Goal: Share content: Share content

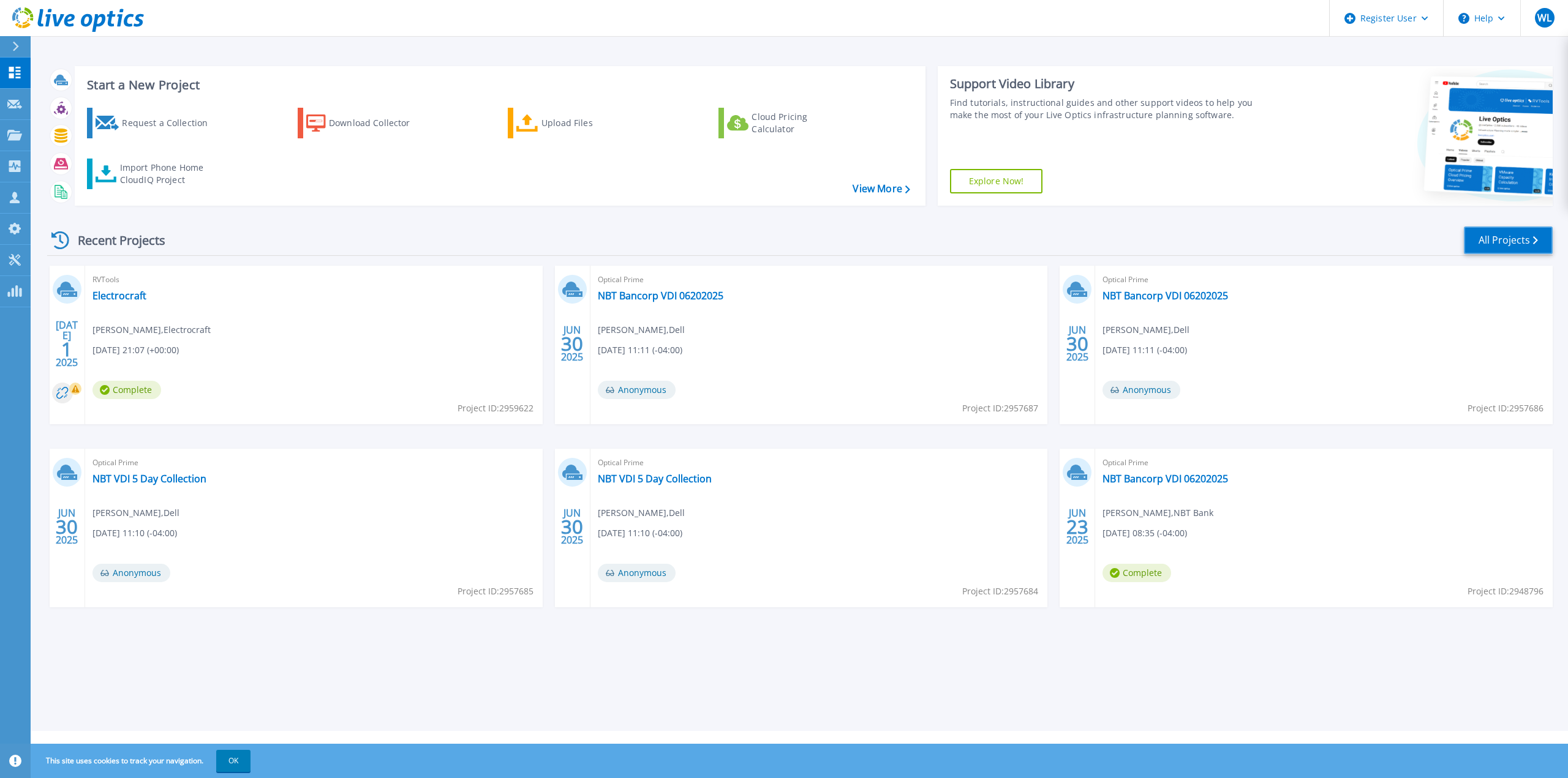
click at [1494, 239] on link "All Projects" at bounding box center [1508, 240] width 89 height 28
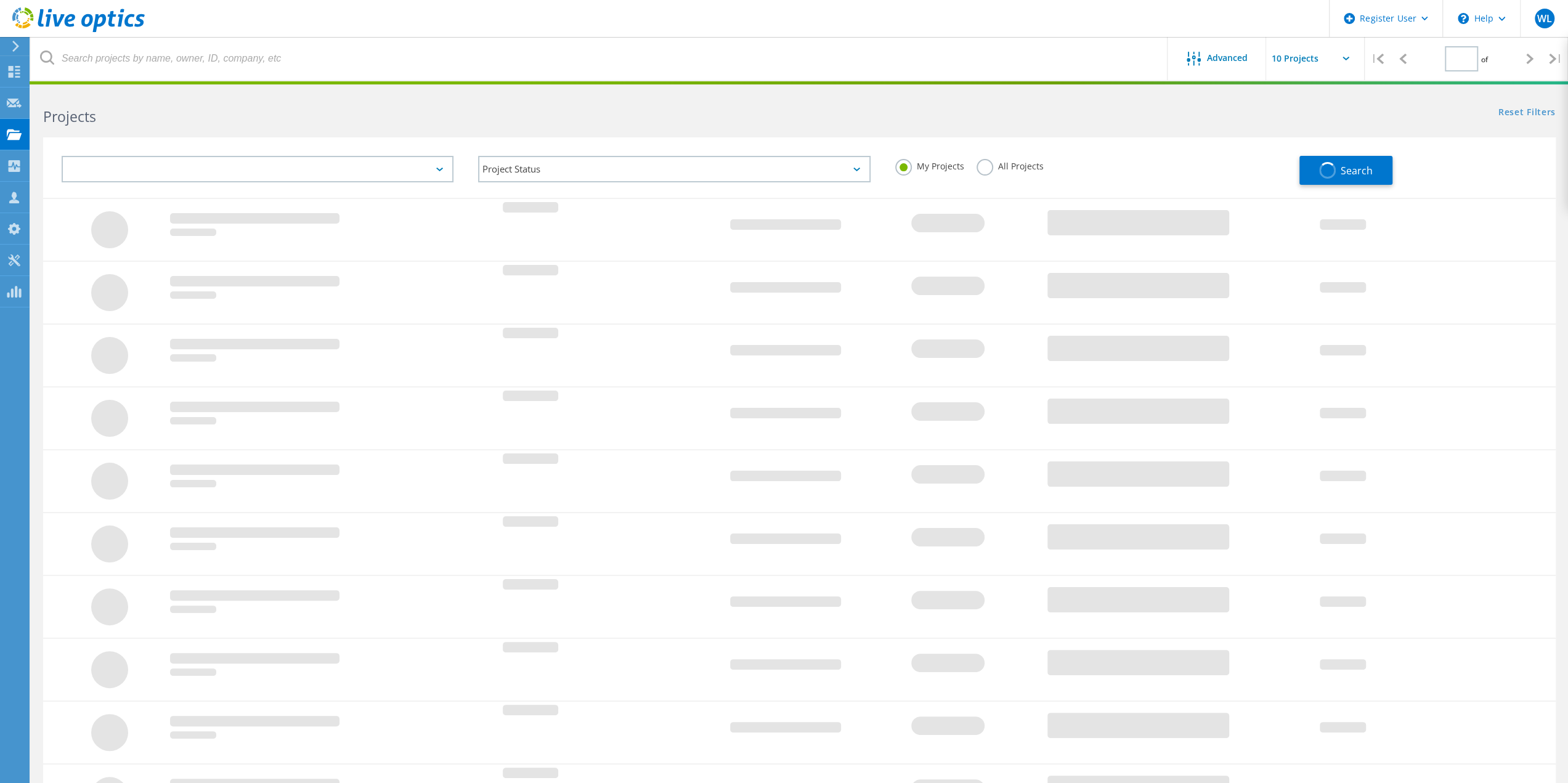
type input "1"
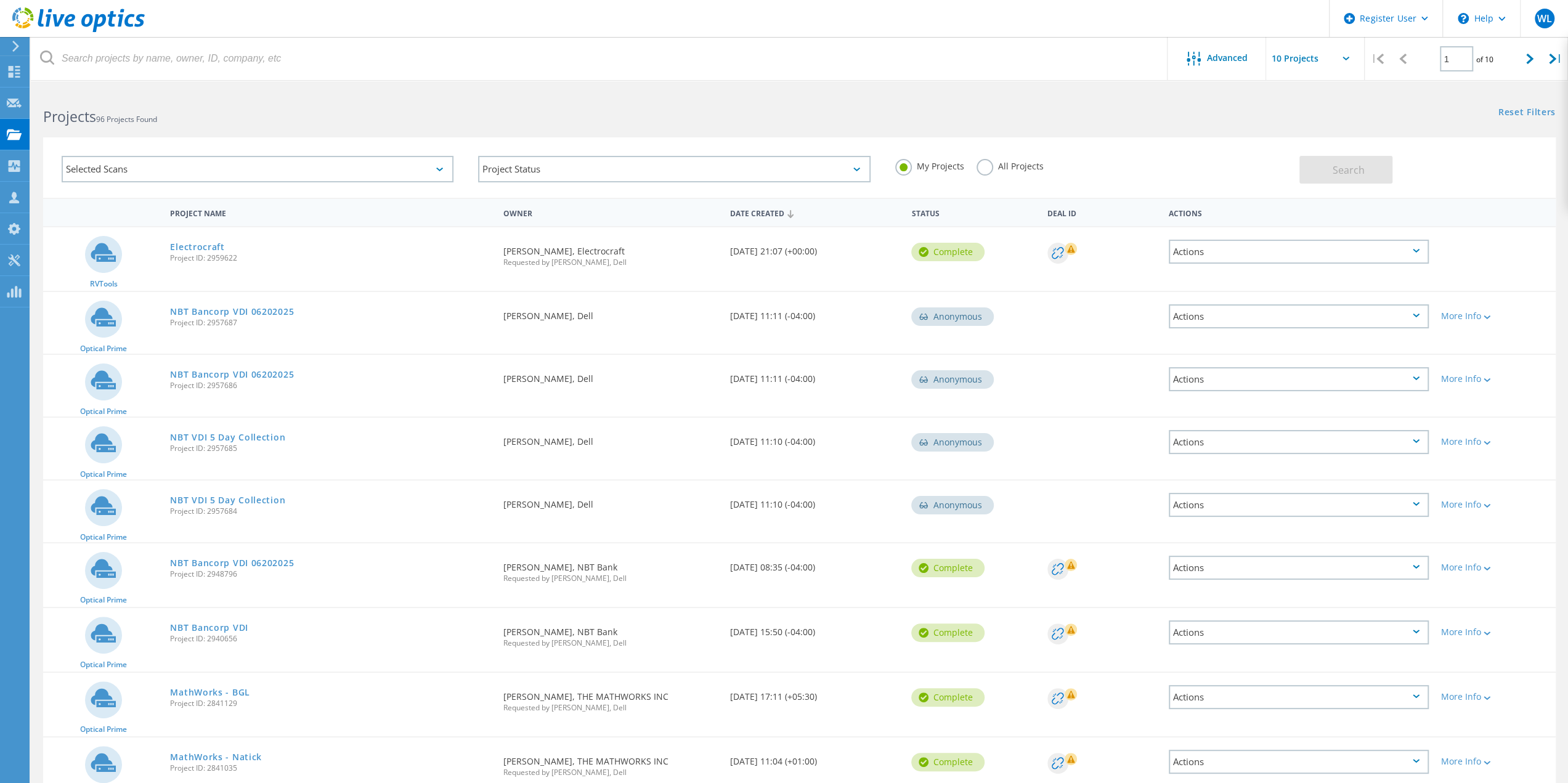
click at [987, 161] on label "All Projects" at bounding box center [1010, 164] width 67 height 12
click at [0, 0] on input "All Projects" at bounding box center [0, 0] width 0 height 0
click at [311, 167] on div "Selected Scans" at bounding box center [257, 169] width 392 height 26
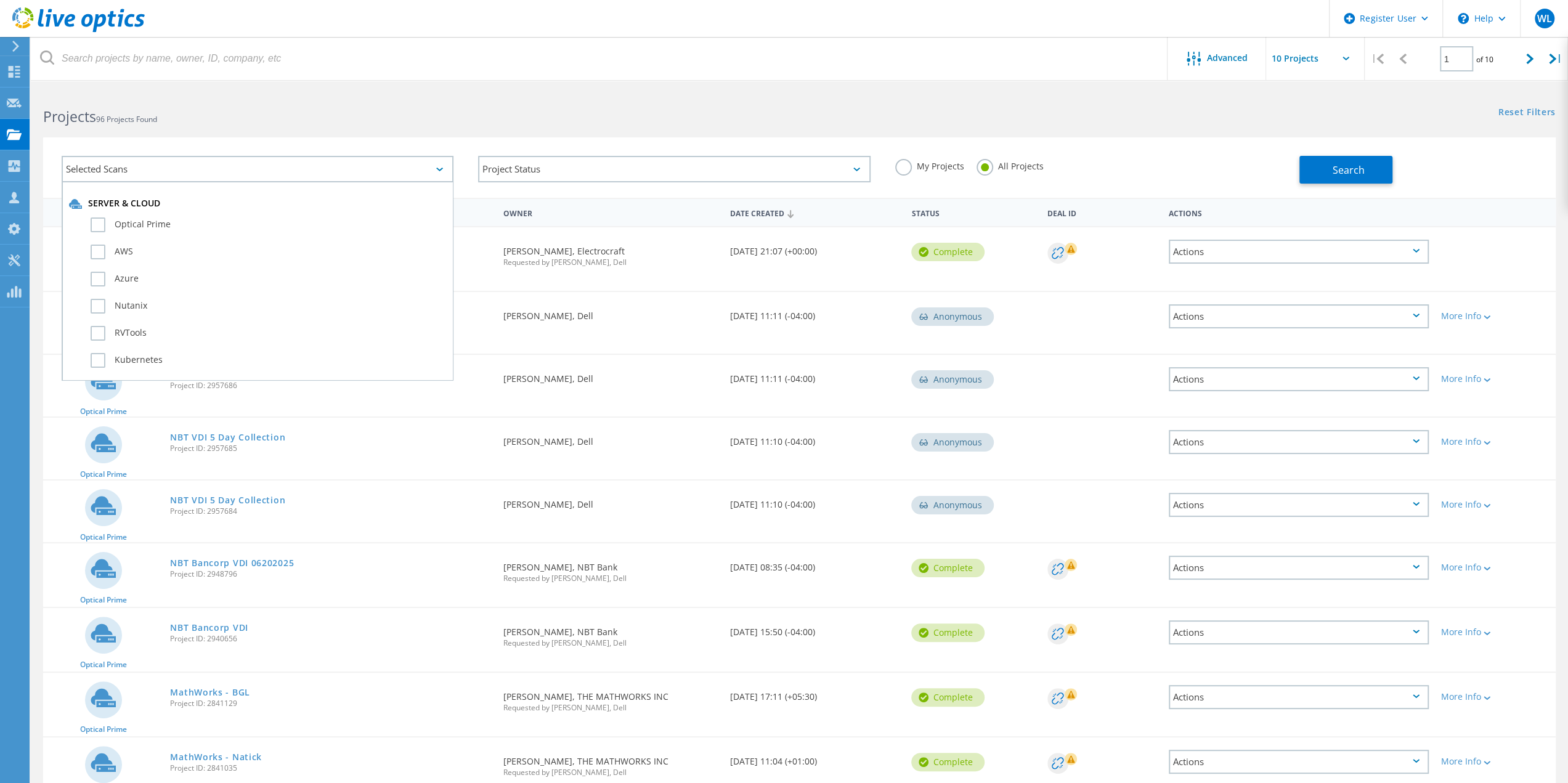
click at [311, 167] on div "Selected Scans" at bounding box center [257, 169] width 392 height 26
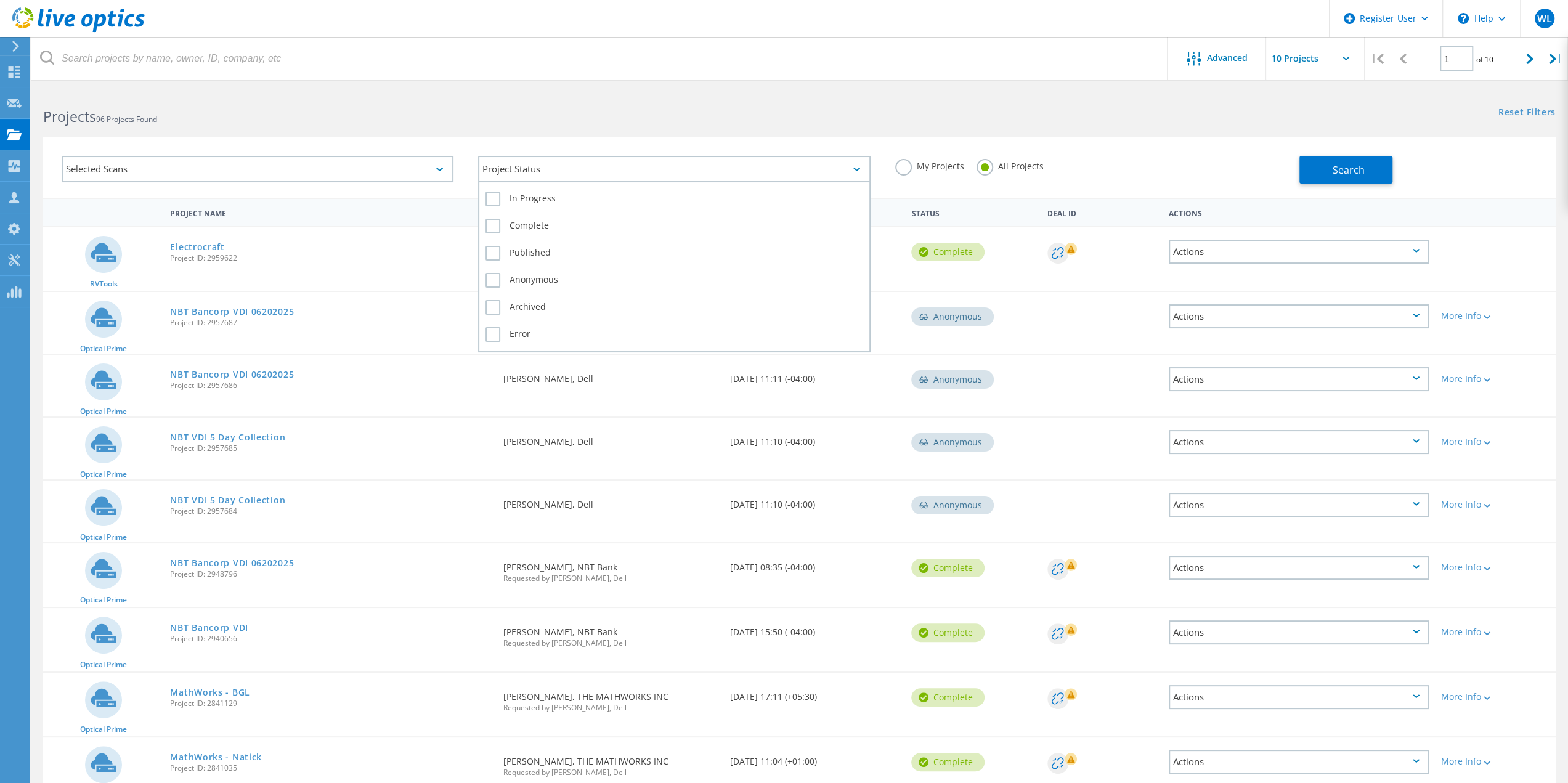
click at [571, 174] on div "Project Status" at bounding box center [673, 169] width 392 height 26
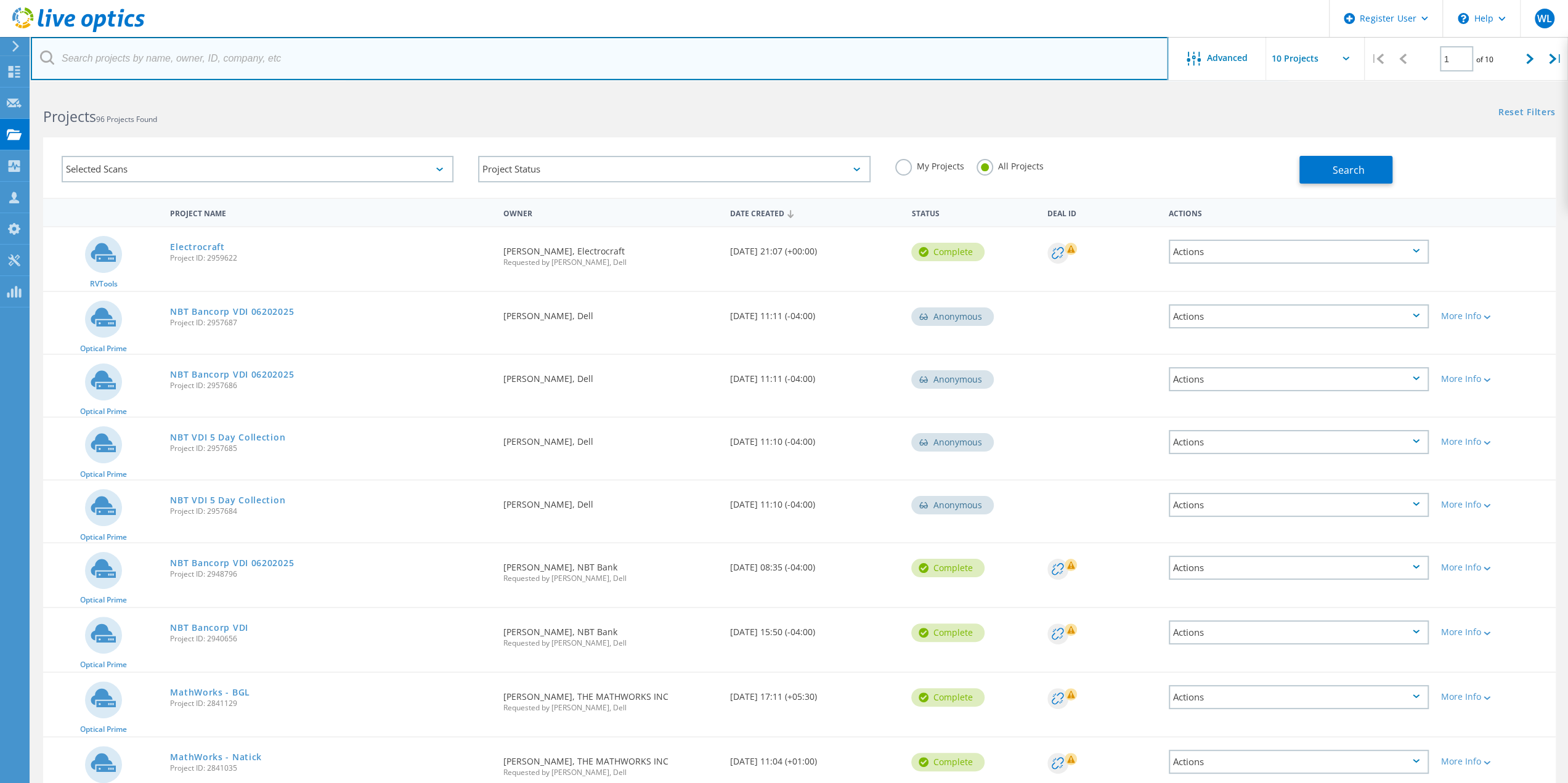
click at [317, 51] on input "text" at bounding box center [599, 58] width 1137 height 43
type input "smart start"
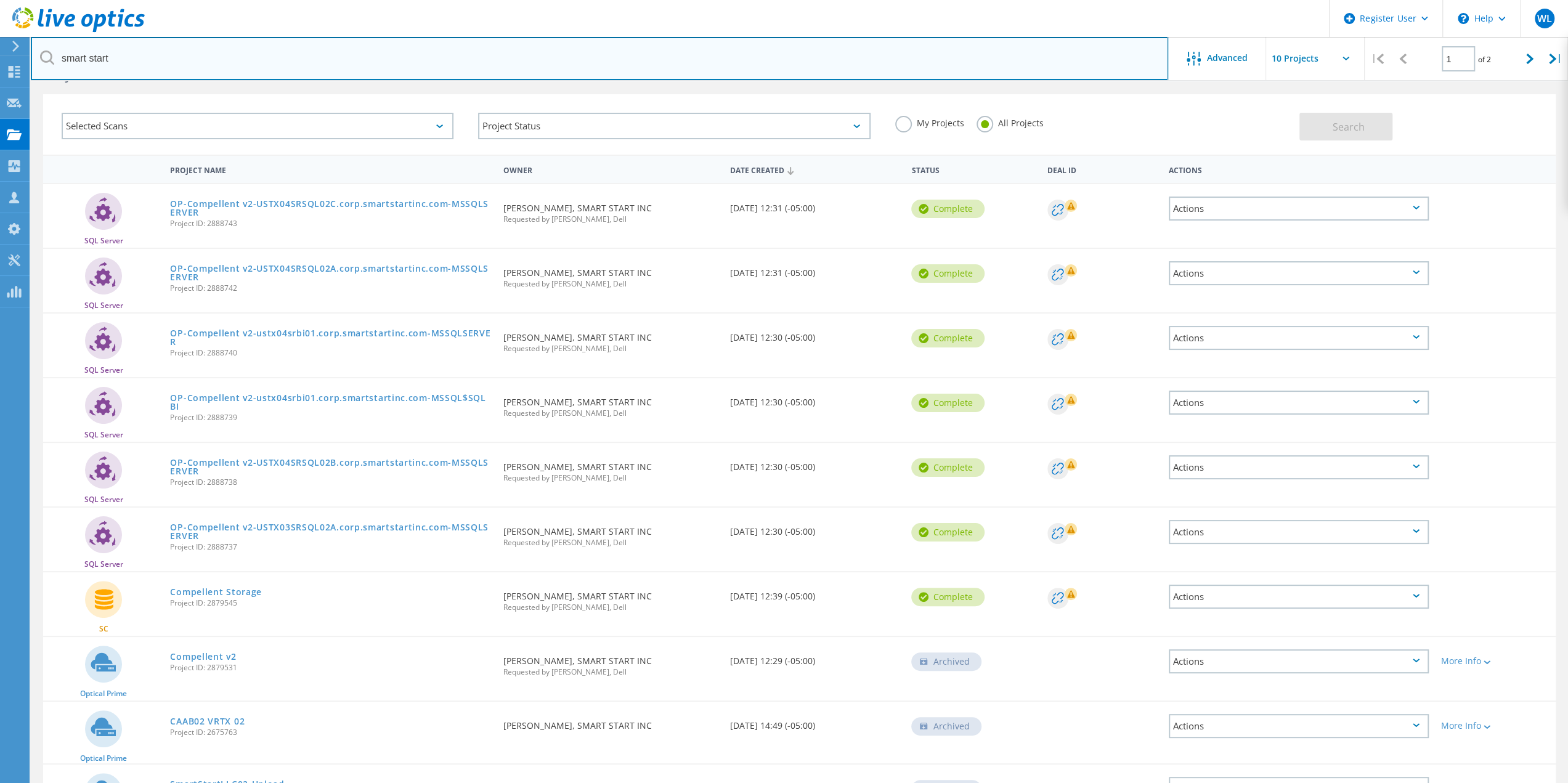
scroll to position [62, 0]
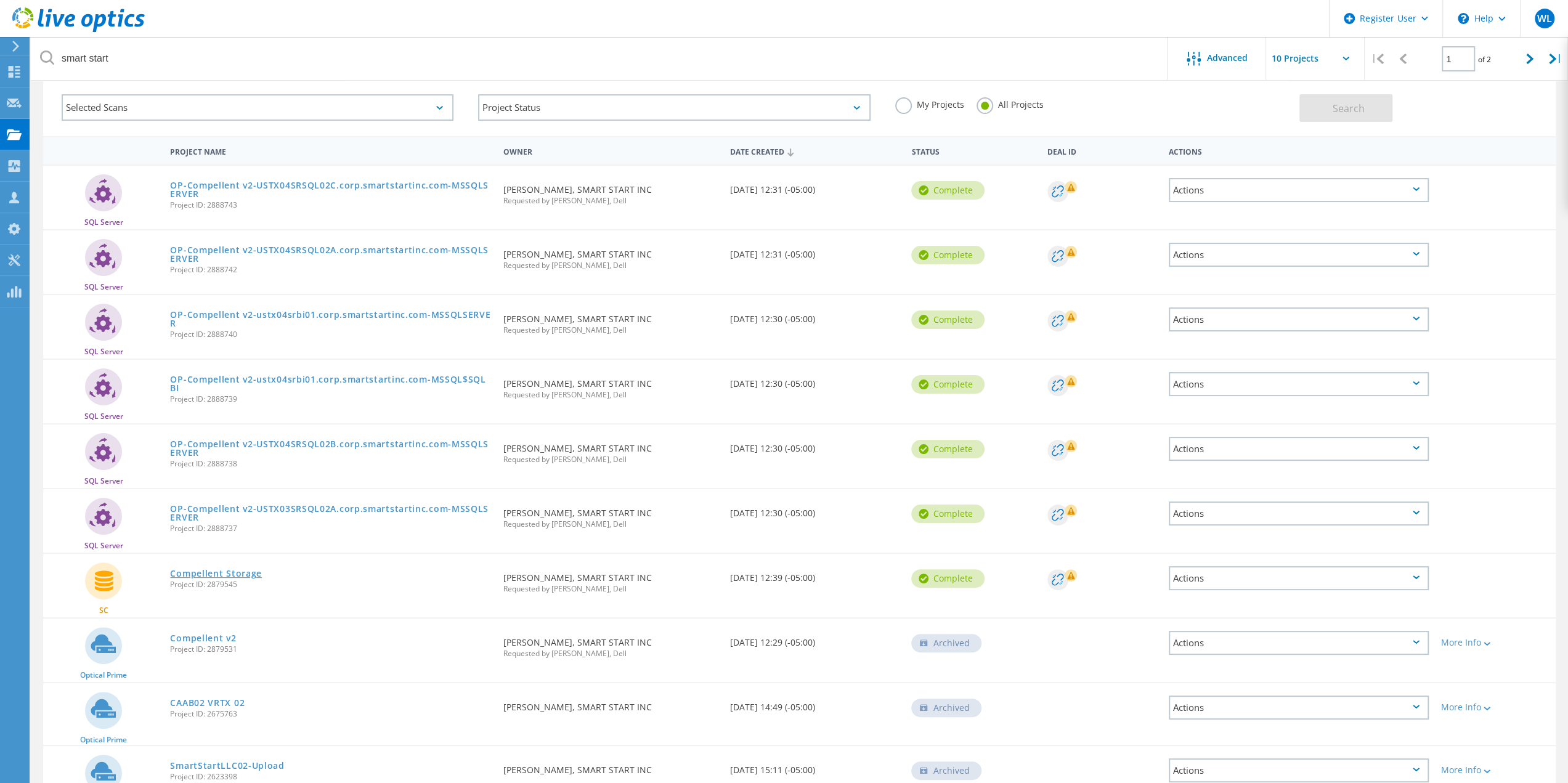
click at [228, 571] on link "Compellent Storage" at bounding box center [216, 574] width 92 height 8
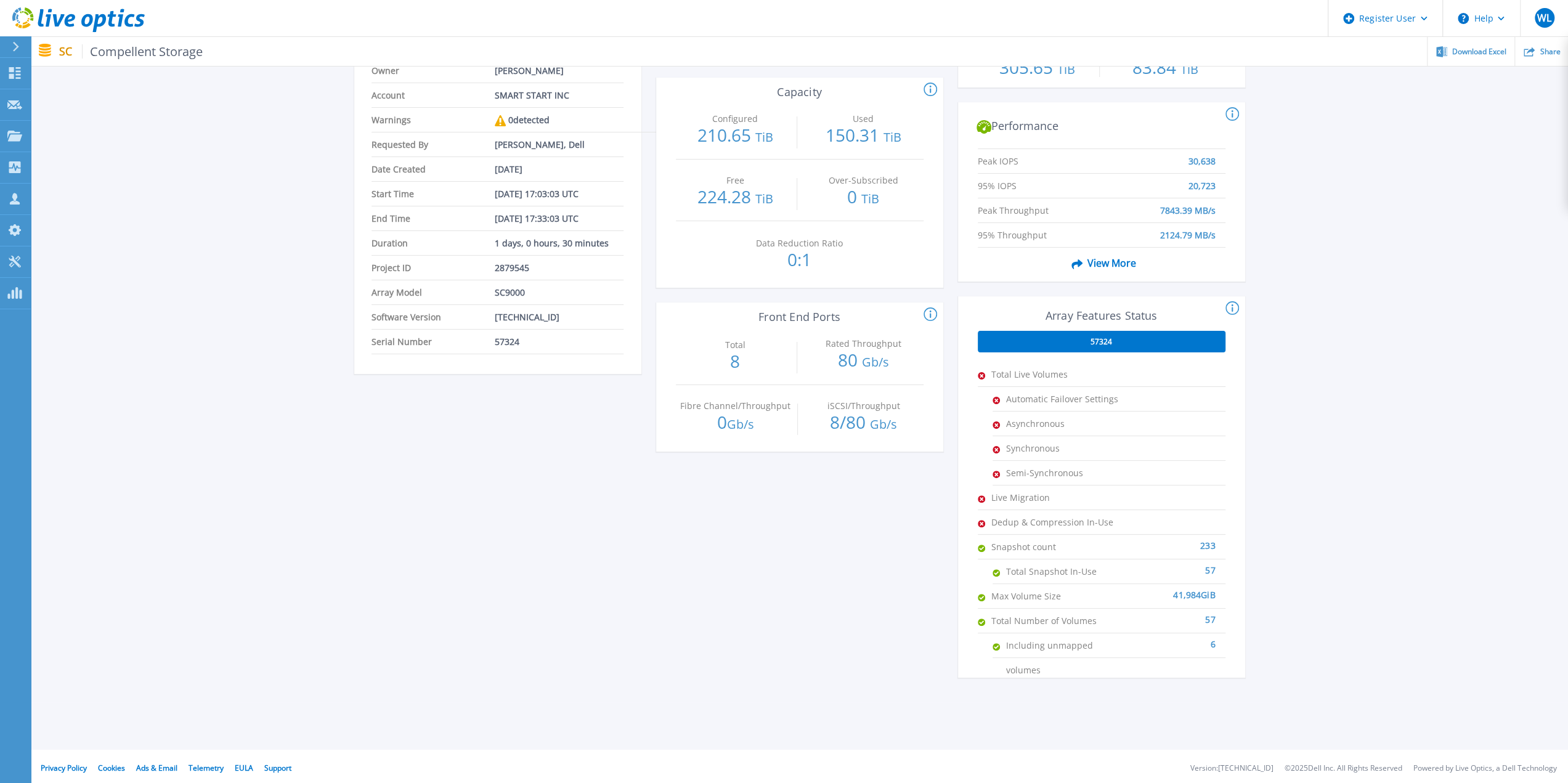
scroll to position [130, 0]
click at [157, 57] on span "Compellent Storage" at bounding box center [142, 51] width 121 height 14
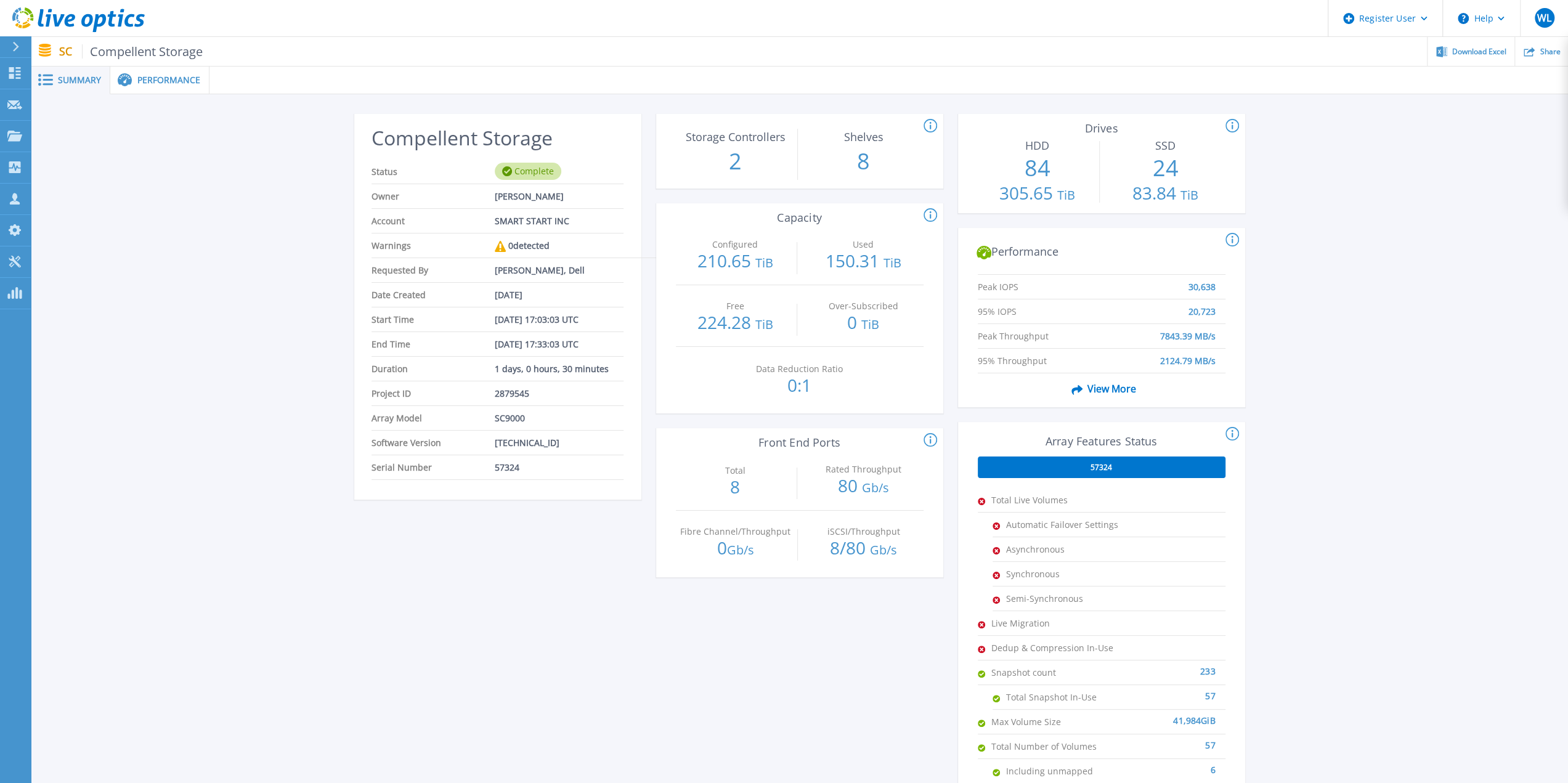
click at [170, 83] on span "Performance" at bounding box center [169, 80] width 63 height 8
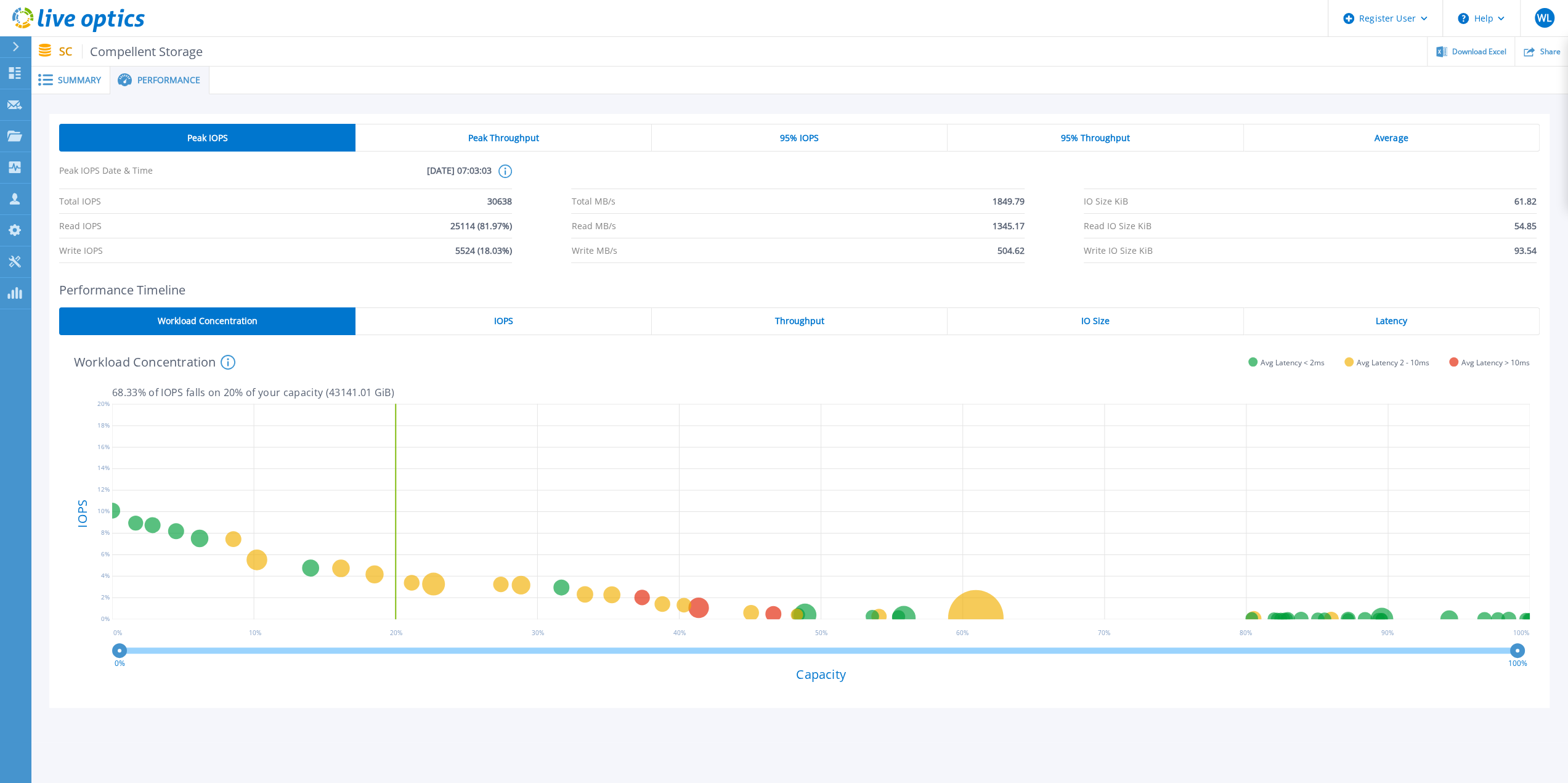
drag, startPoint x: 500, startPoint y: 137, endPoint x: 506, endPoint y: 136, distance: 6.1
click at [500, 137] on span "Peak Throughput" at bounding box center [503, 138] width 71 height 10
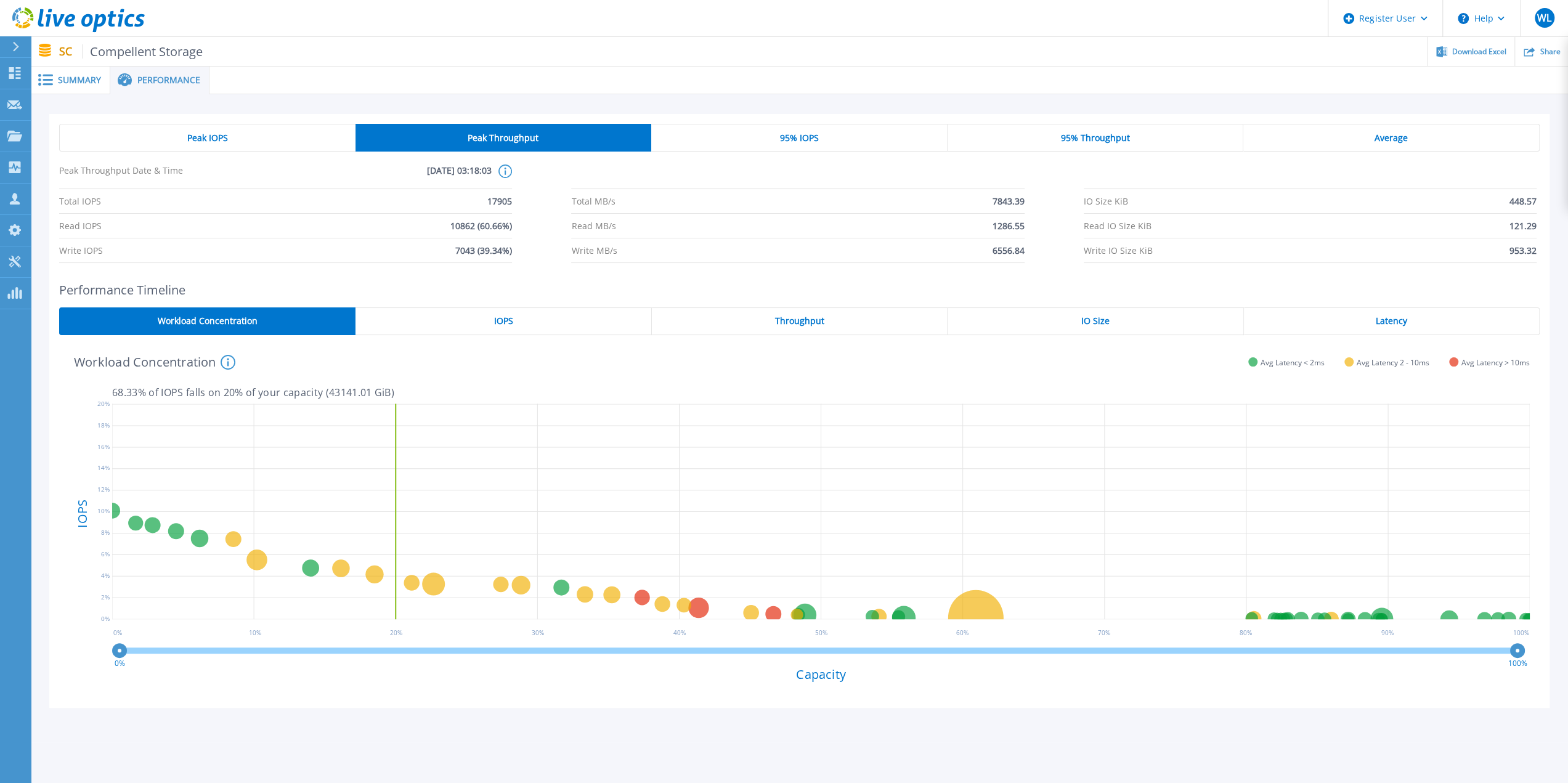
click at [849, 139] on div "95% IOPS" at bounding box center [799, 138] width 296 height 28
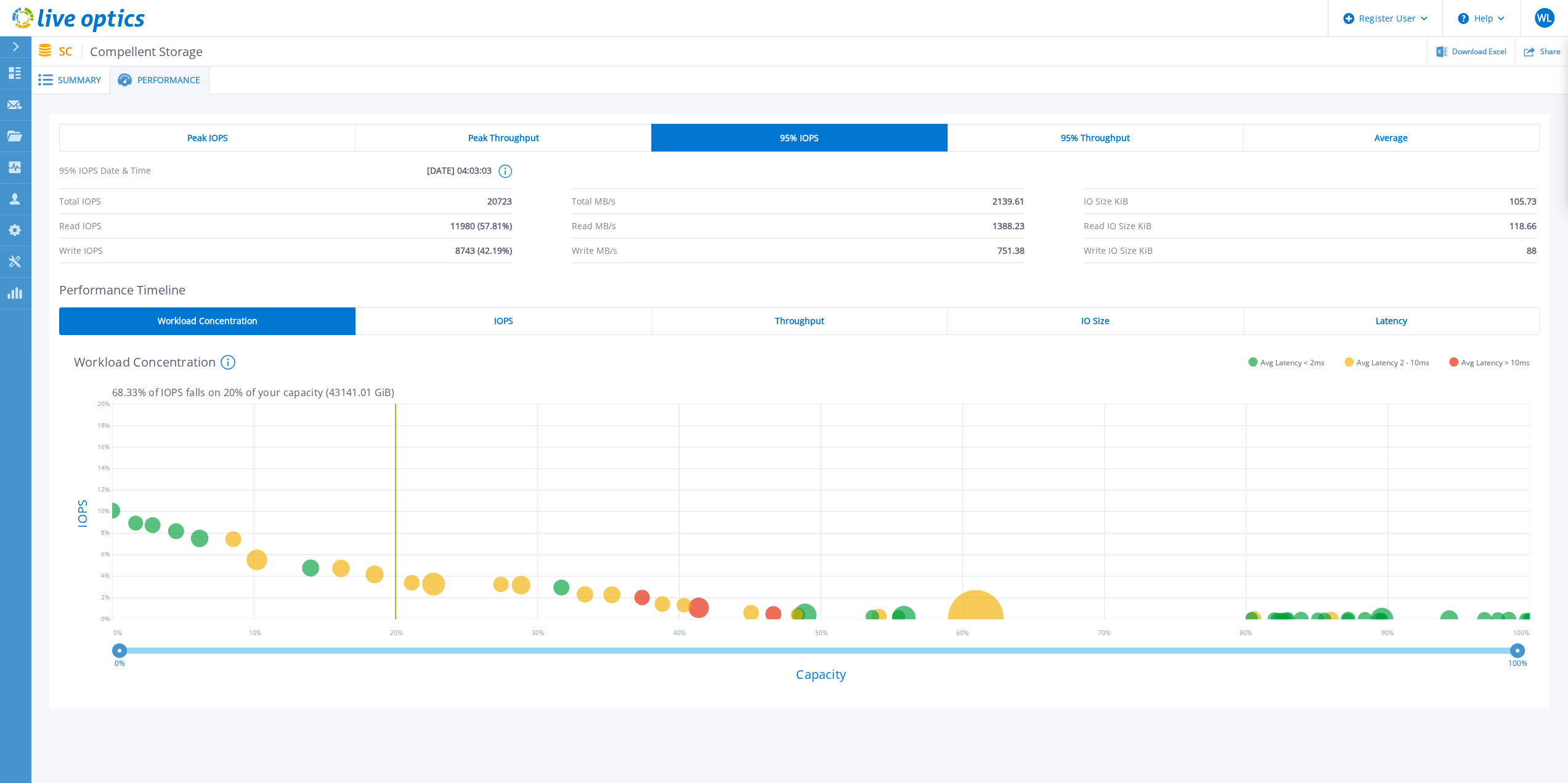
click at [1113, 130] on div "95% Throughput" at bounding box center [1095, 138] width 296 height 28
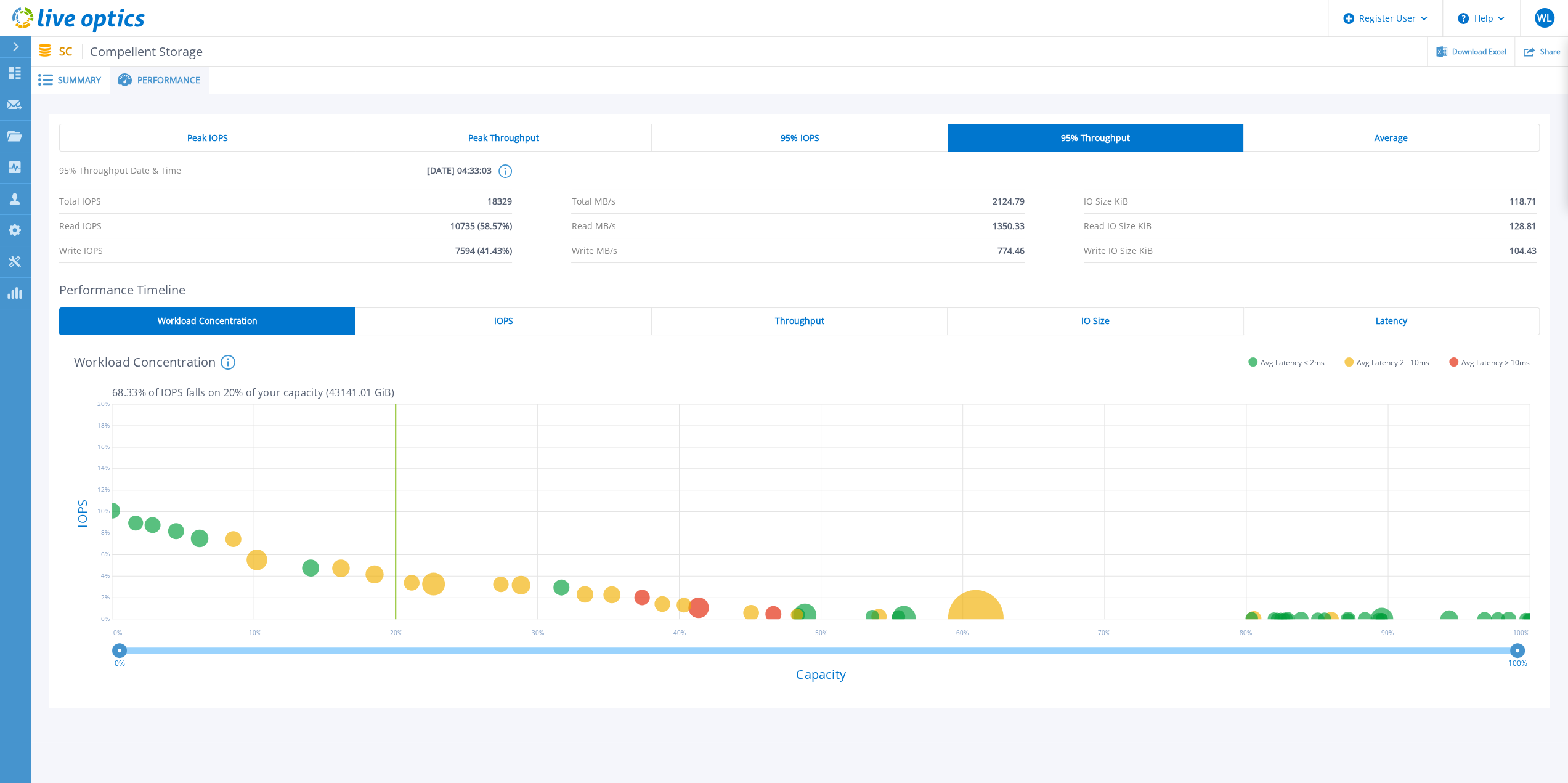
click at [1411, 132] on div "Average" at bounding box center [1391, 138] width 296 height 28
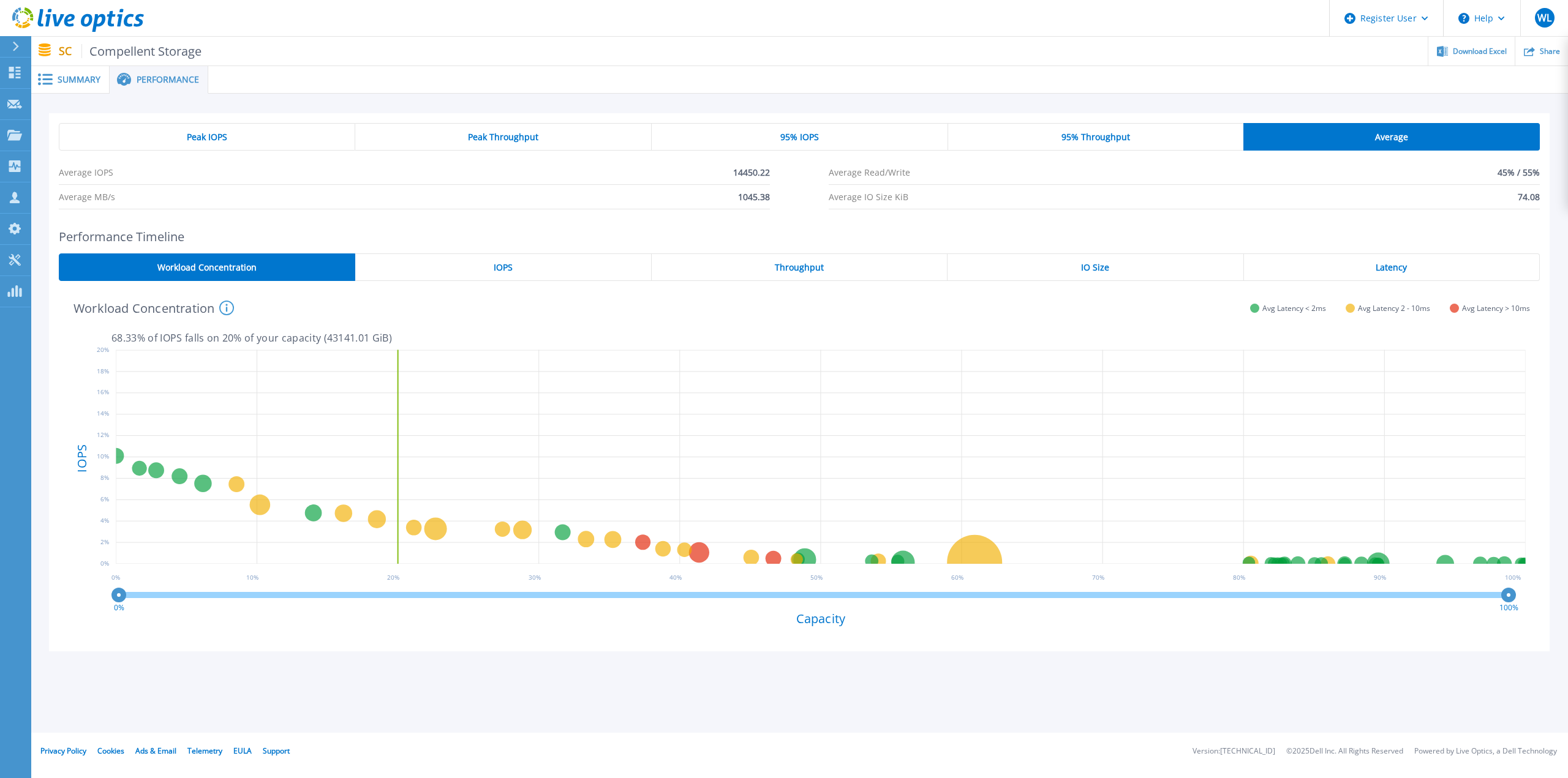
click at [511, 266] on span "IOPS" at bounding box center [503, 267] width 19 height 10
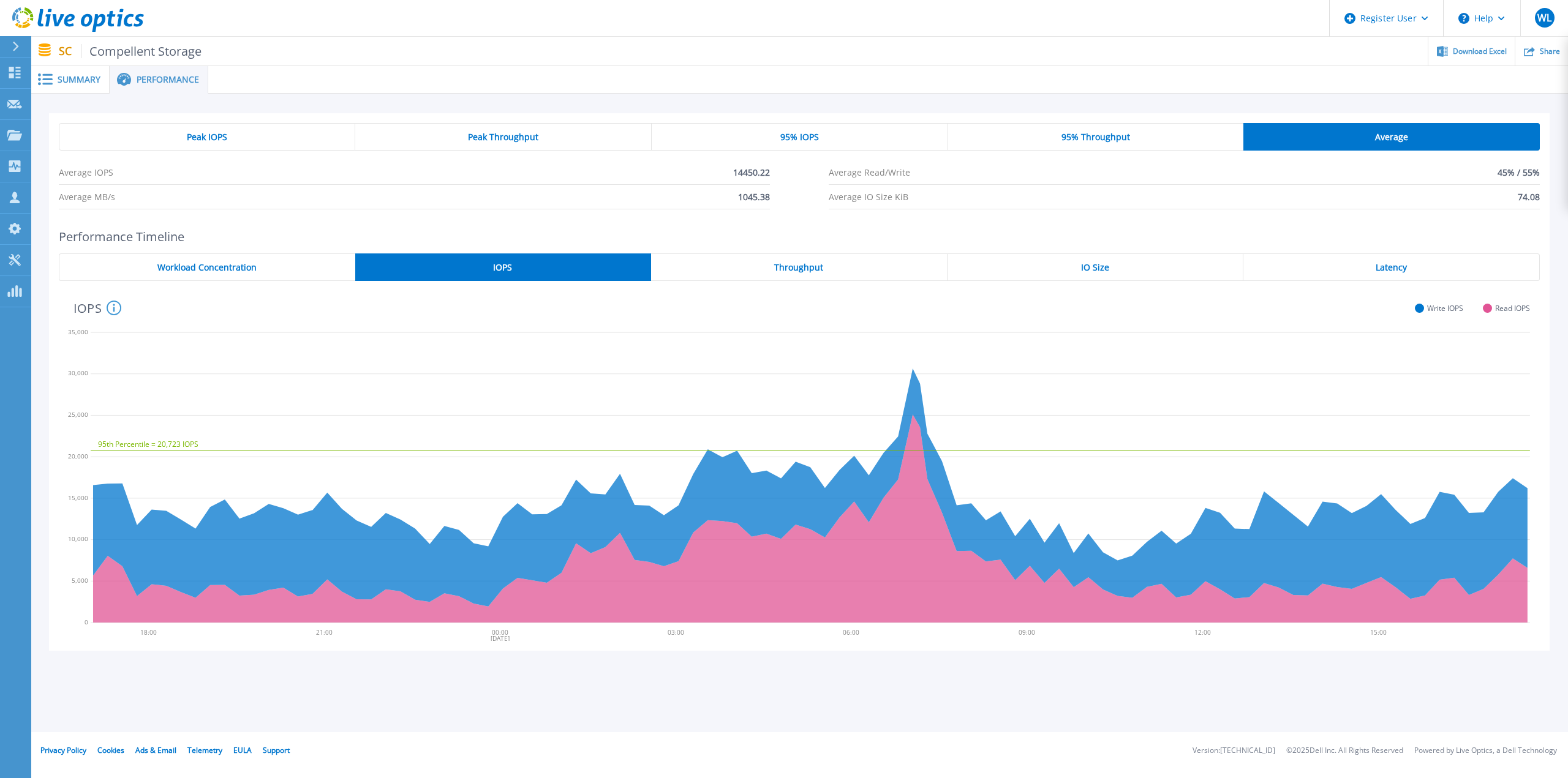
click at [836, 277] on div "Throughput" at bounding box center [799, 267] width 296 height 28
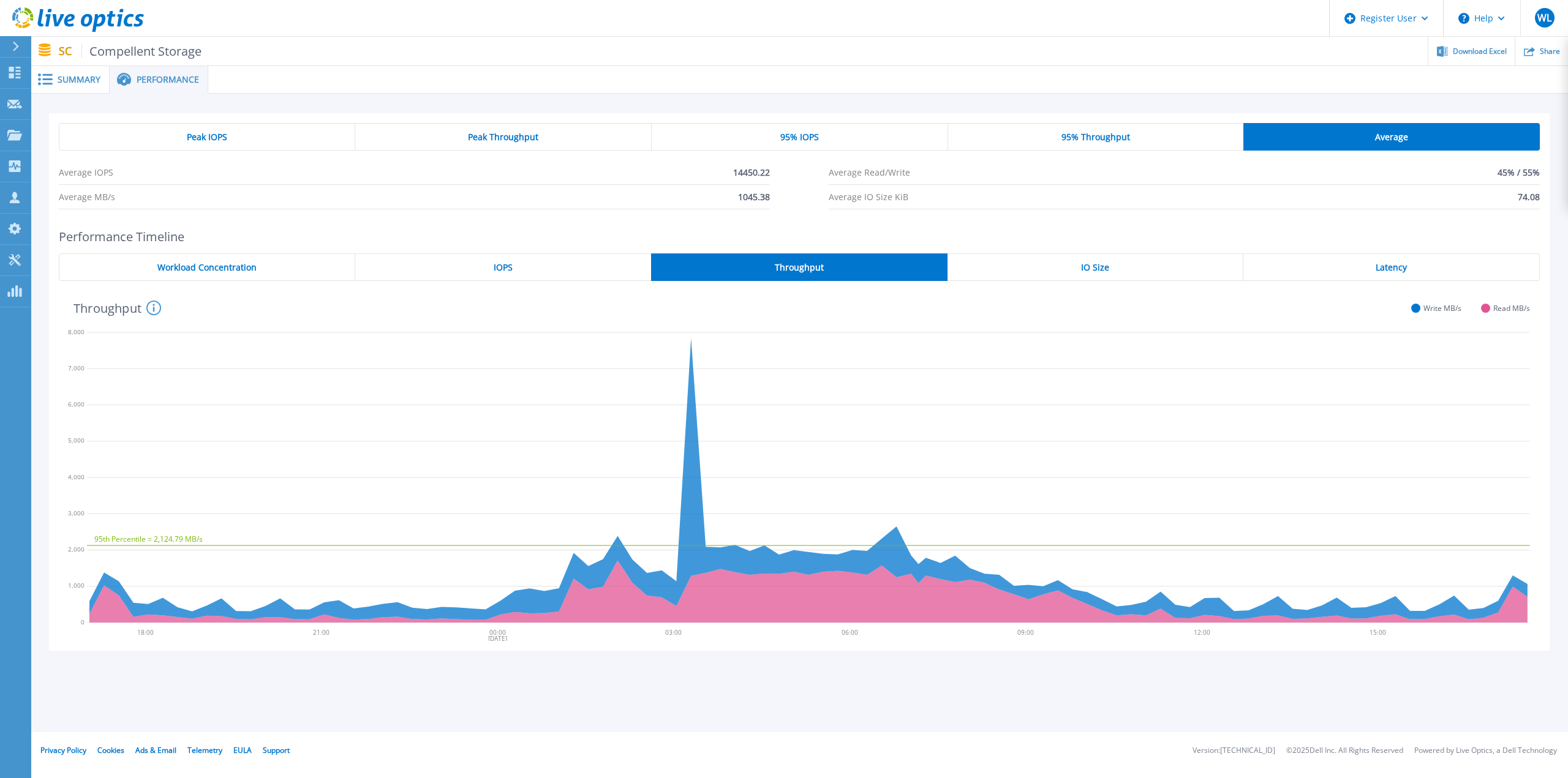
click at [1094, 272] on span "IO Size" at bounding box center [1095, 267] width 28 height 10
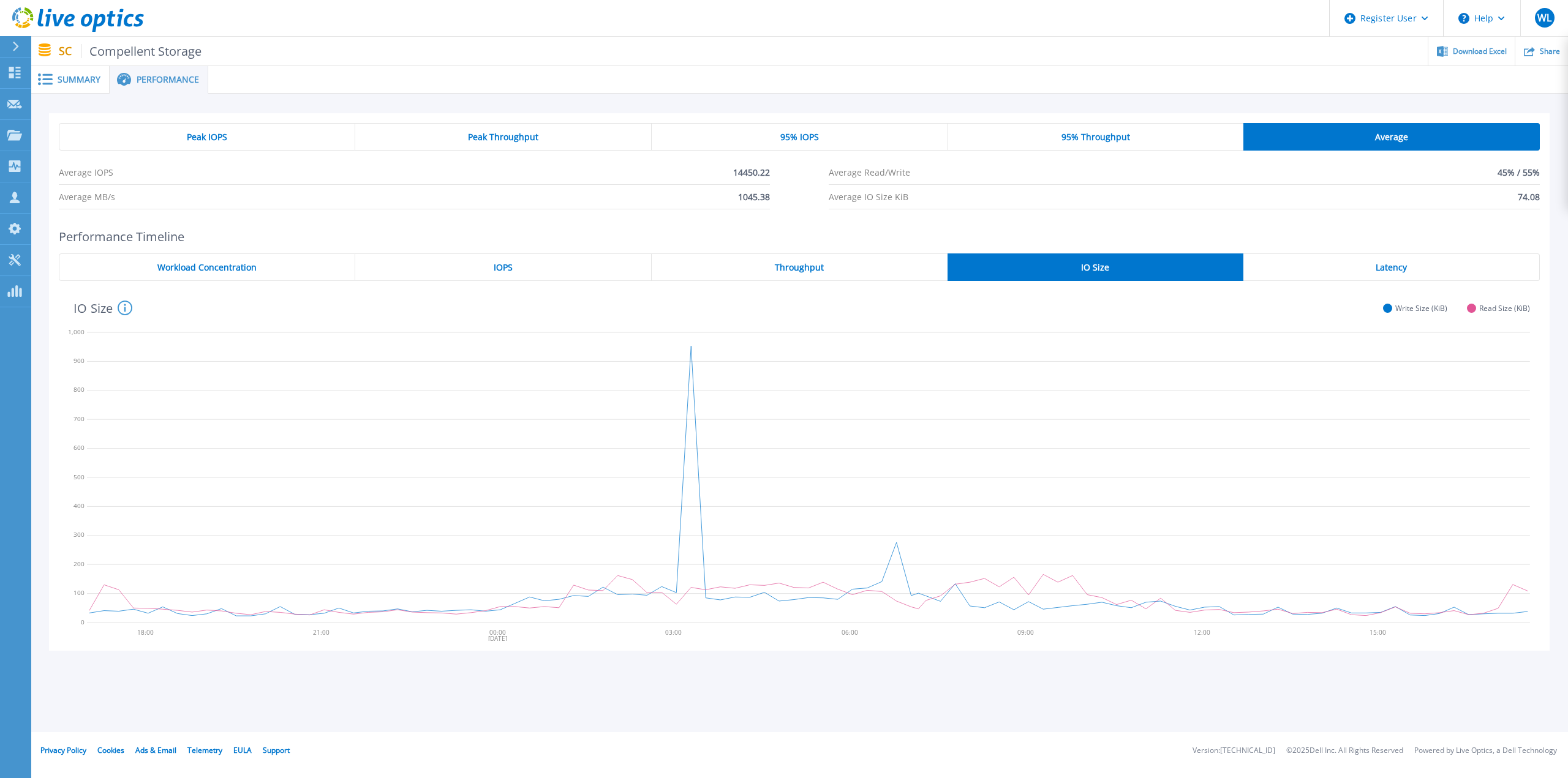
click at [1369, 276] on div "Latency" at bounding box center [1392, 267] width 296 height 28
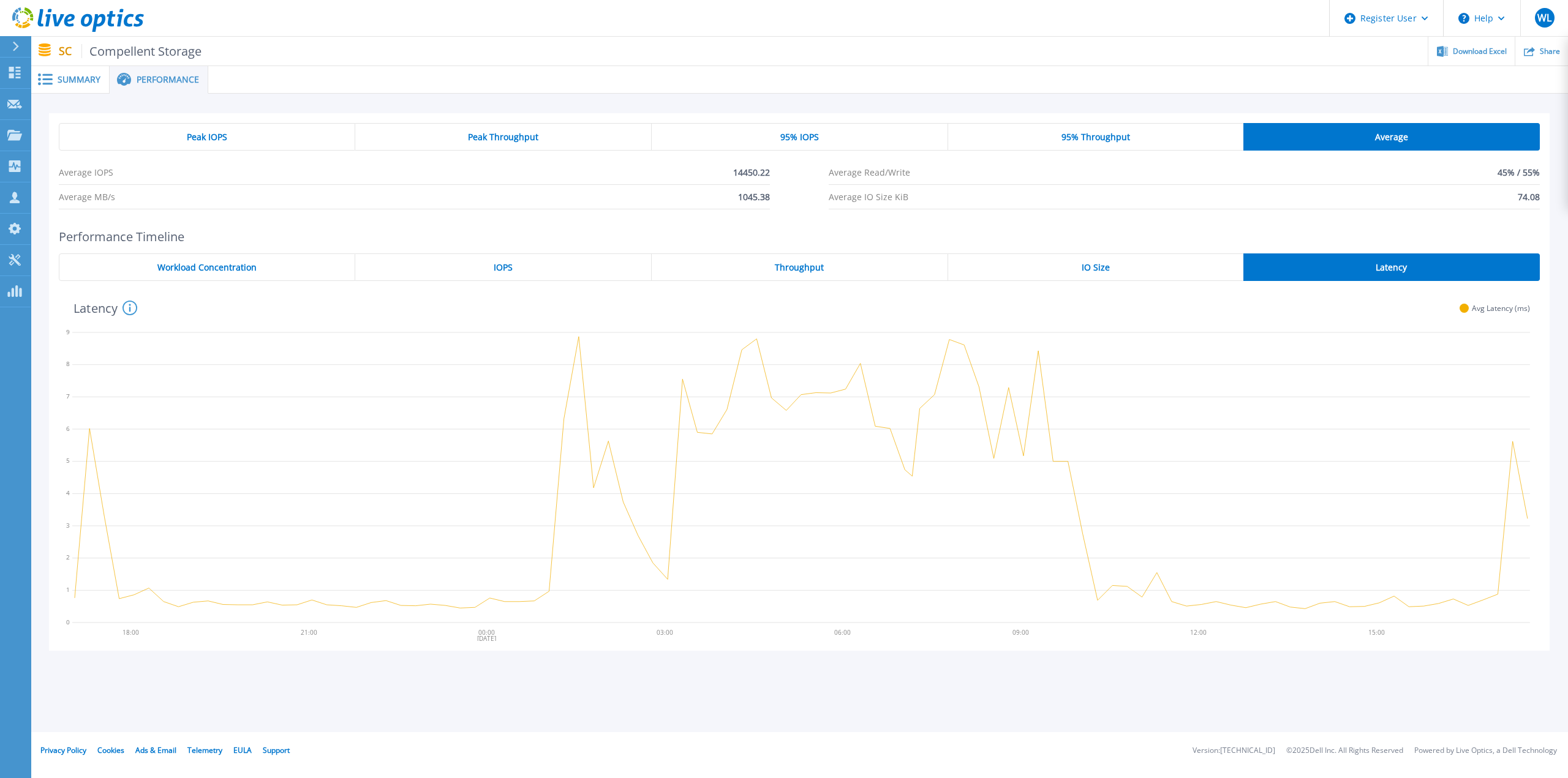
click at [76, 80] on span "Summary" at bounding box center [79, 79] width 43 height 8
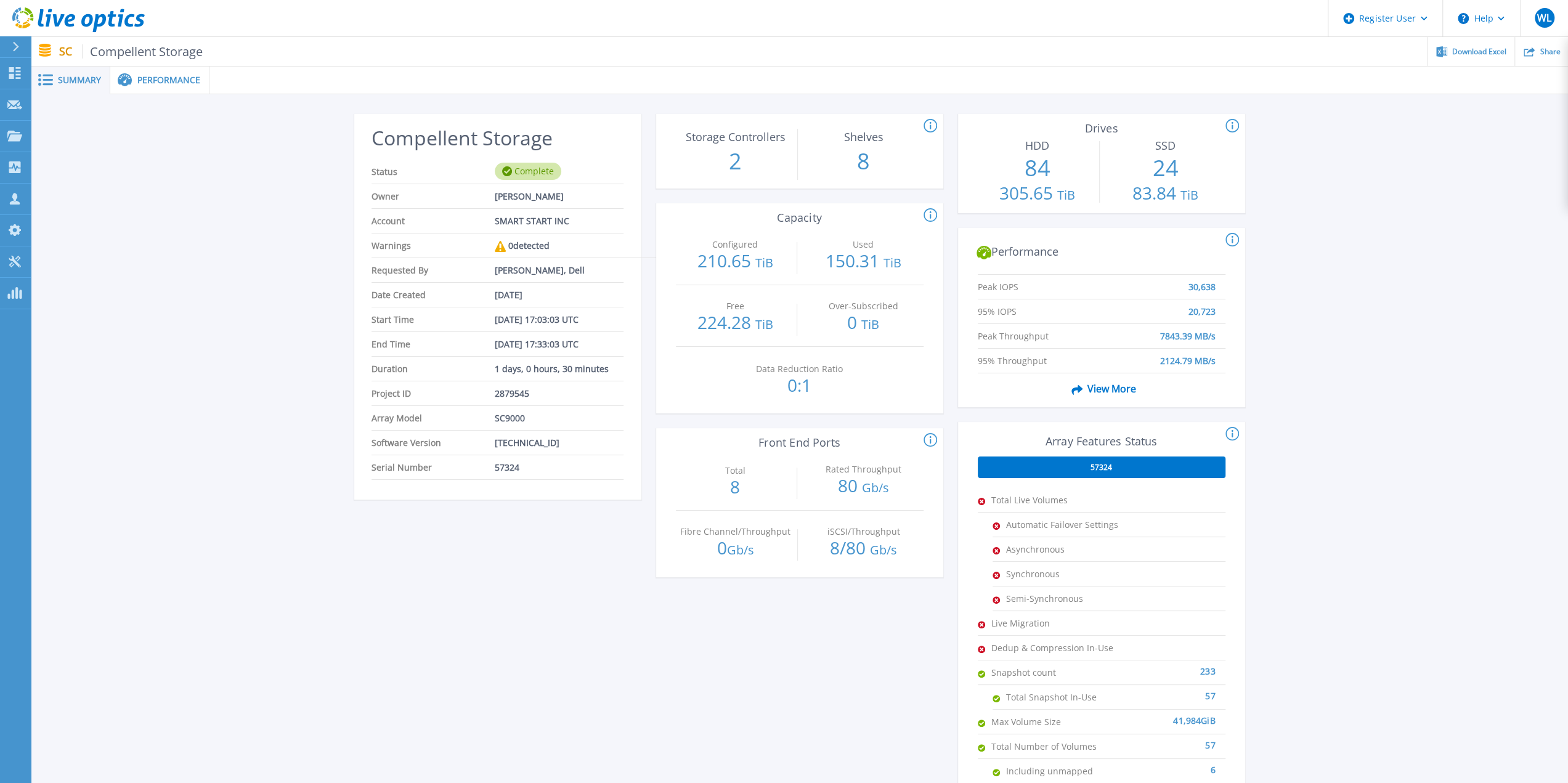
click at [162, 79] on span "Performance" at bounding box center [169, 80] width 63 height 8
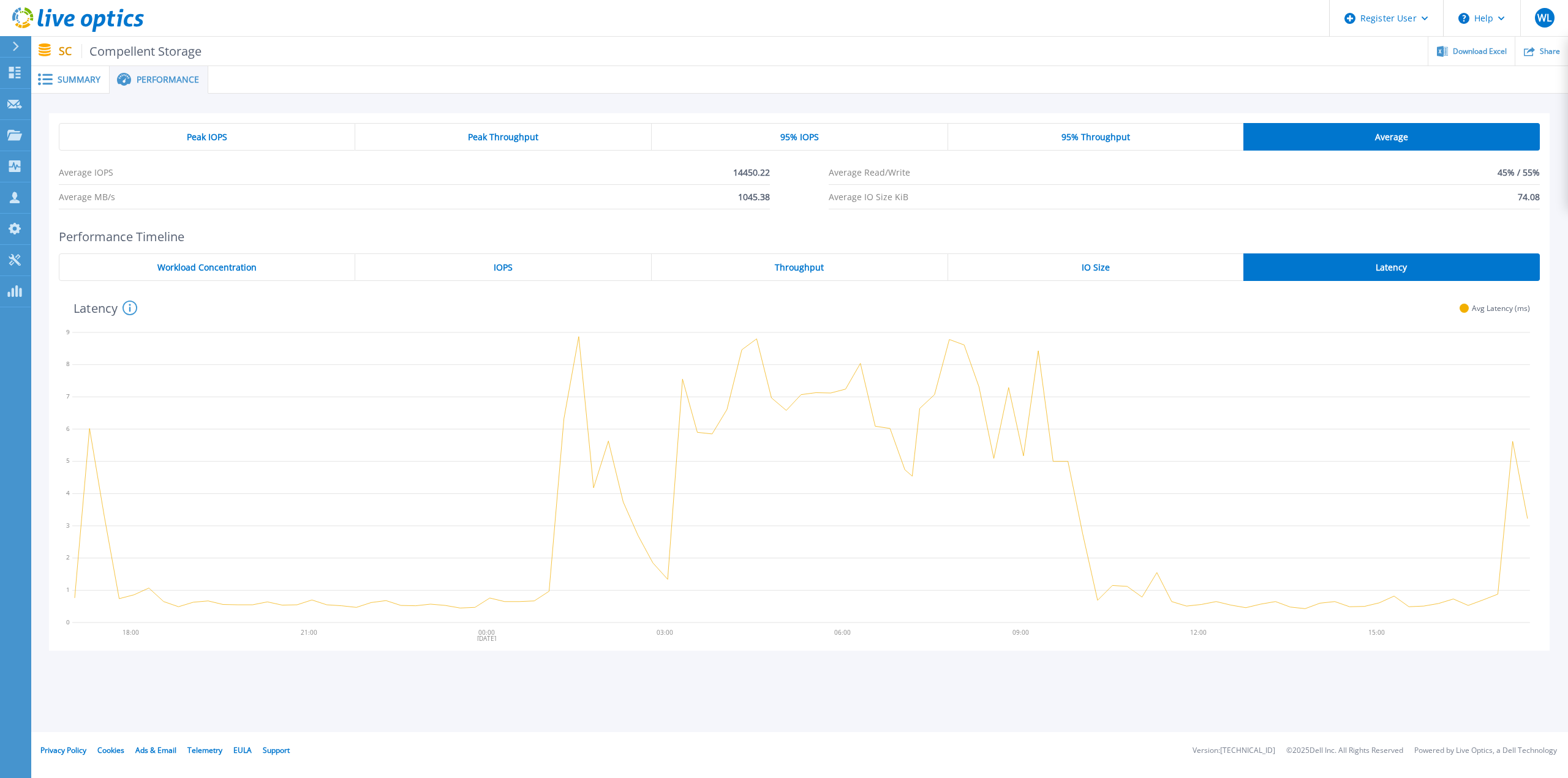
click at [217, 267] on span "Workload Concentration" at bounding box center [207, 267] width 99 height 10
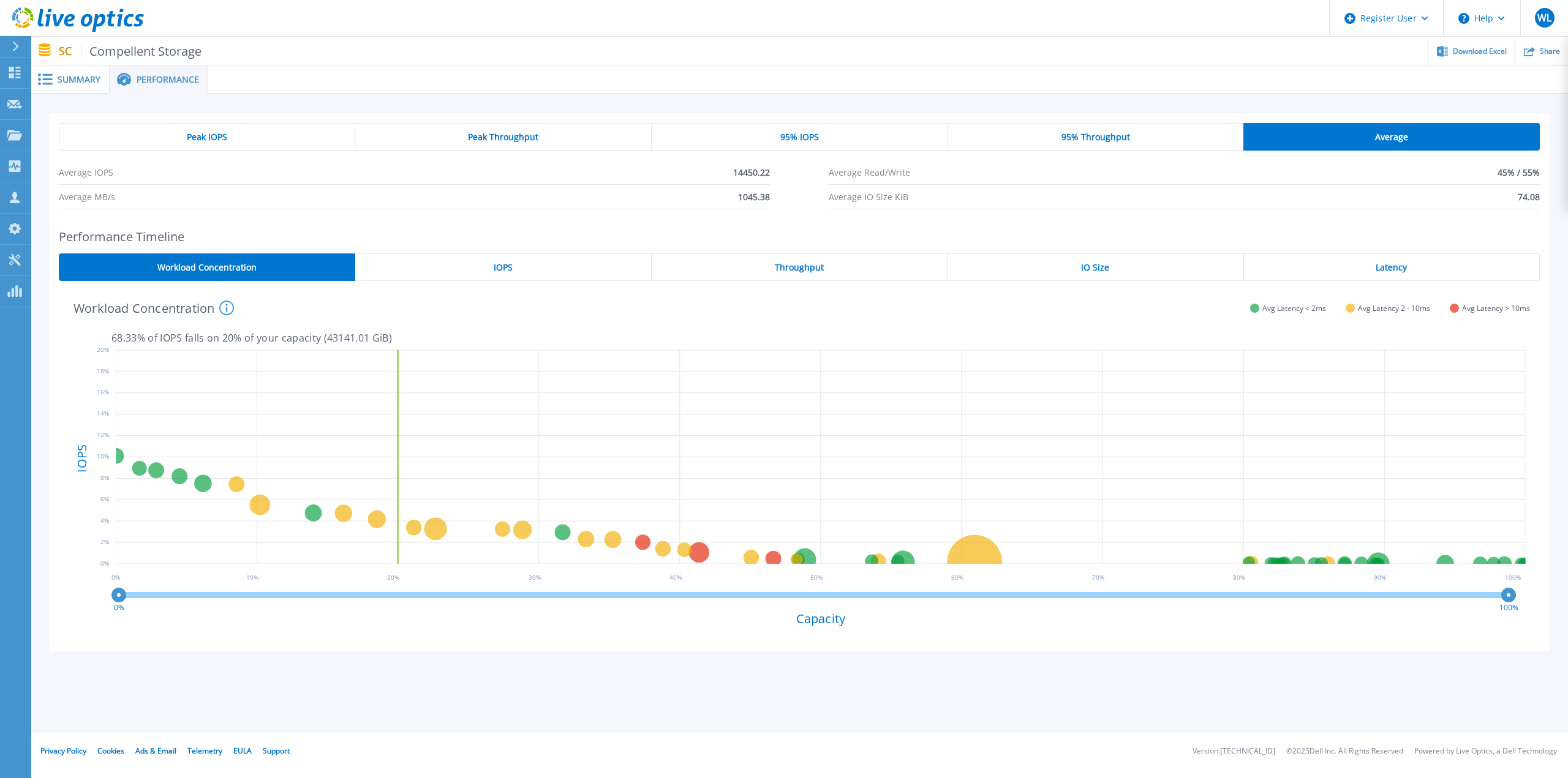
click at [521, 267] on div "IOPS" at bounding box center [503, 267] width 296 height 28
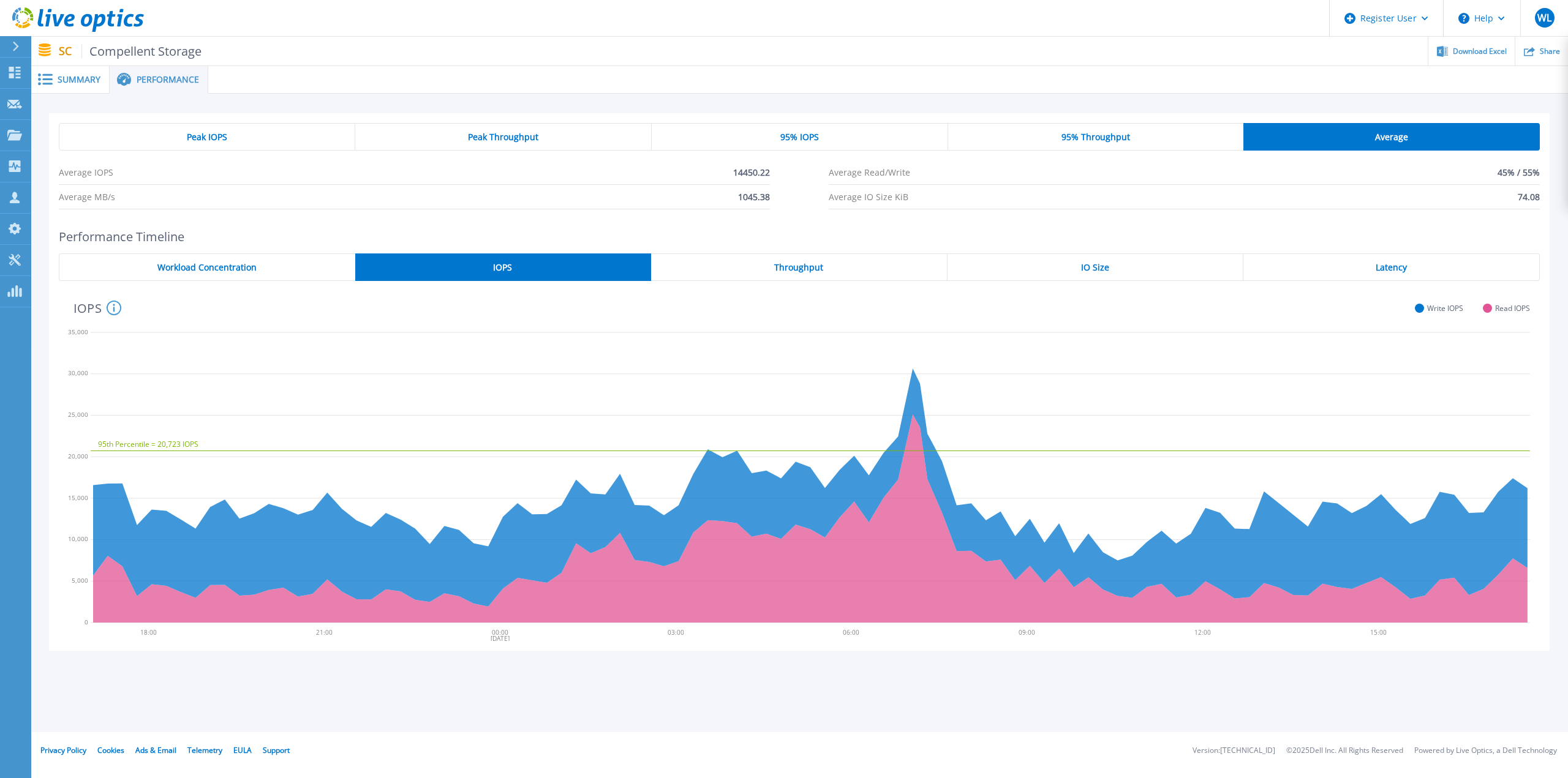
click at [827, 271] on div "Throughput" at bounding box center [799, 267] width 296 height 28
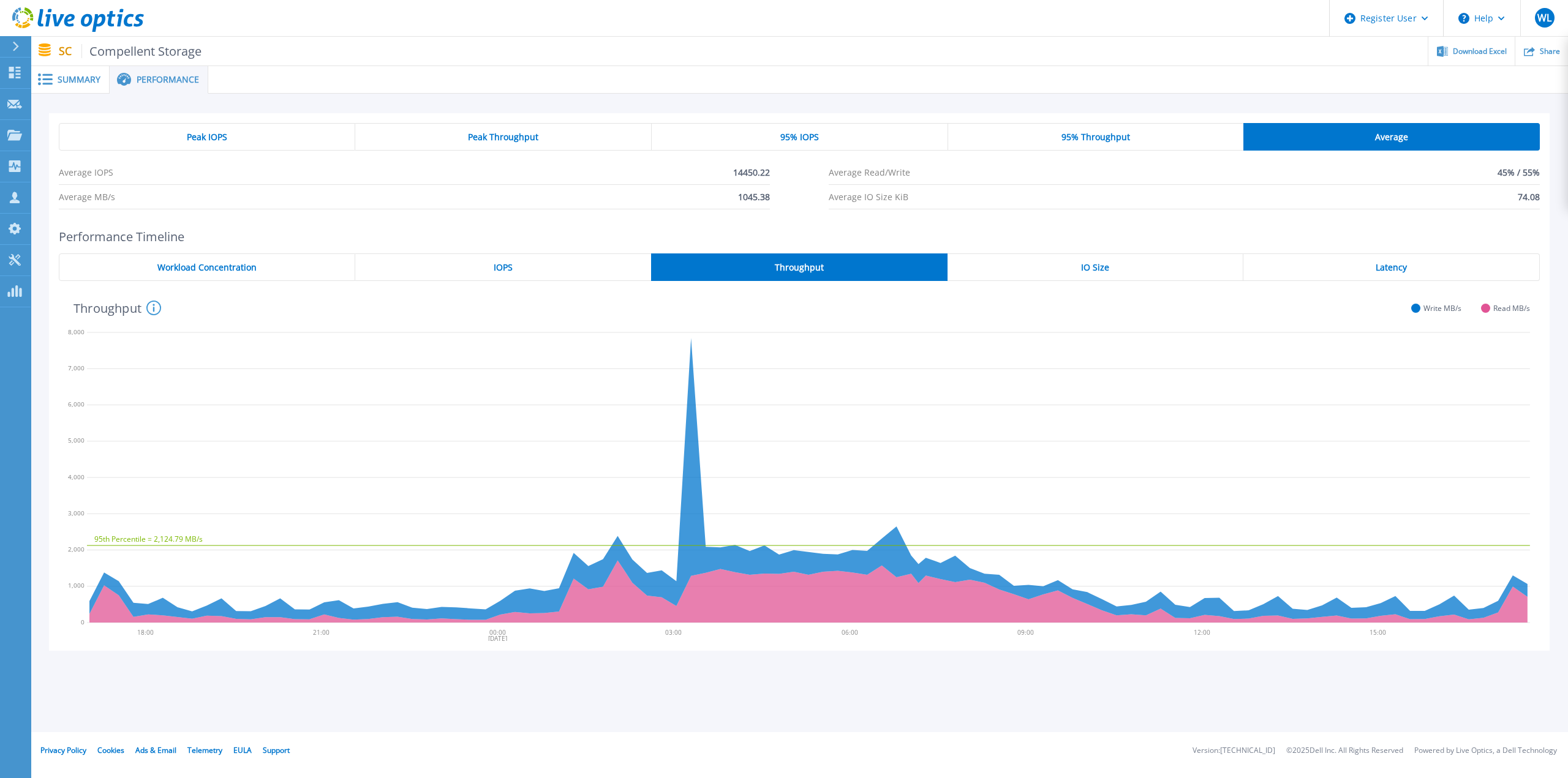
click at [1132, 268] on div "IO Size" at bounding box center [1096, 267] width 296 height 28
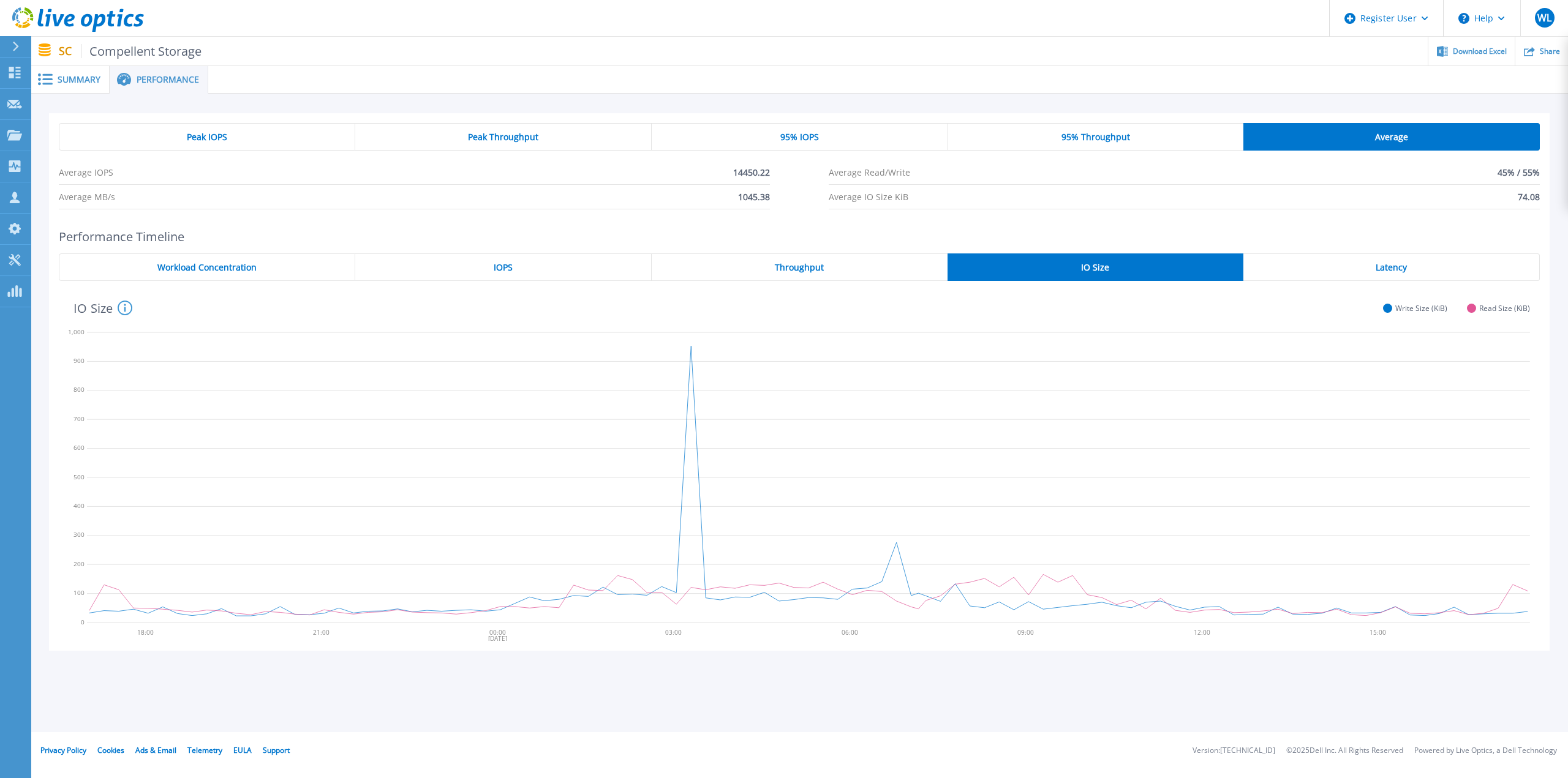
click at [1381, 272] on span "Latency" at bounding box center [1391, 267] width 31 height 10
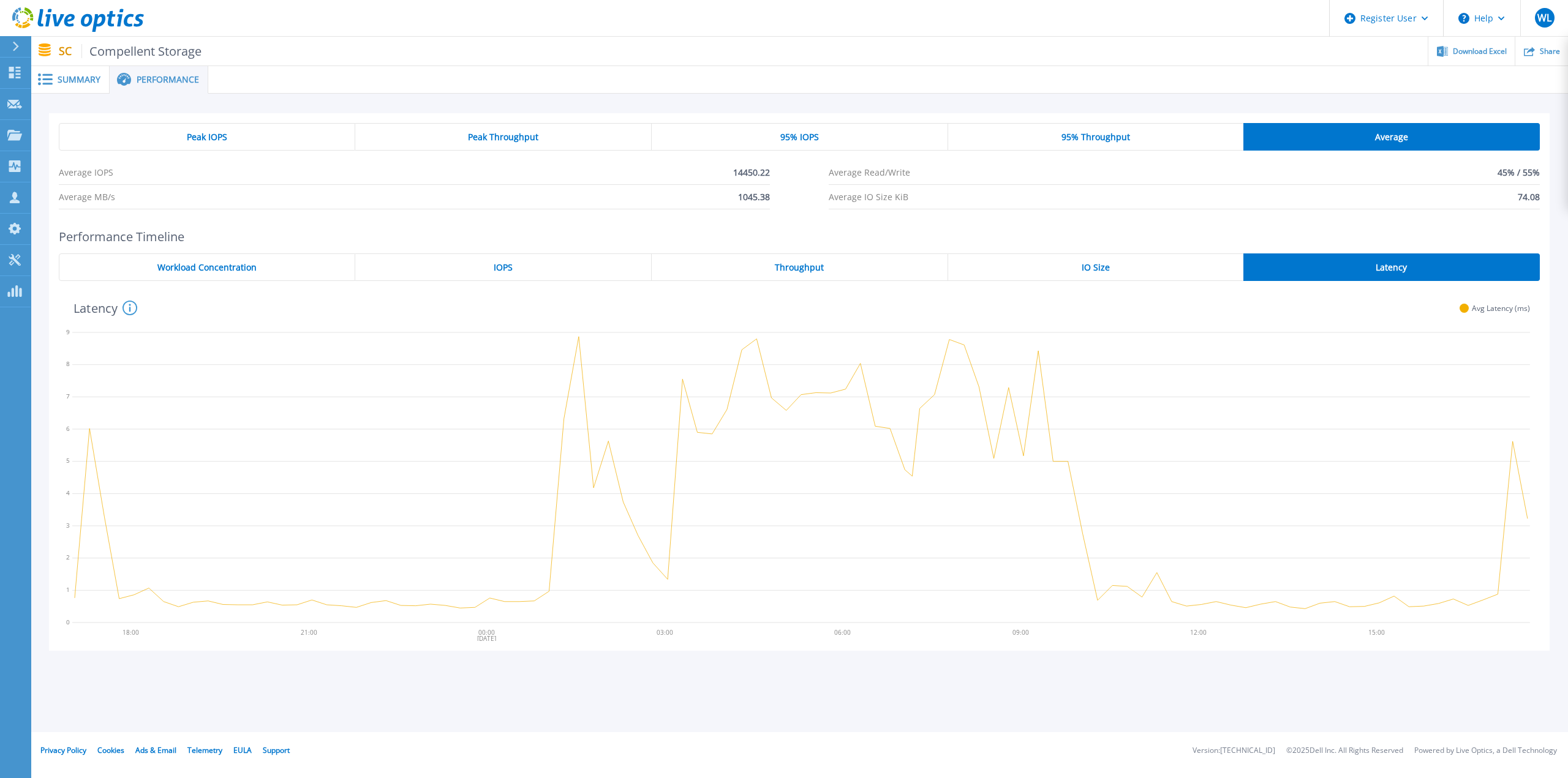
click at [197, 132] on span "Peak IOPS" at bounding box center [207, 137] width 41 height 10
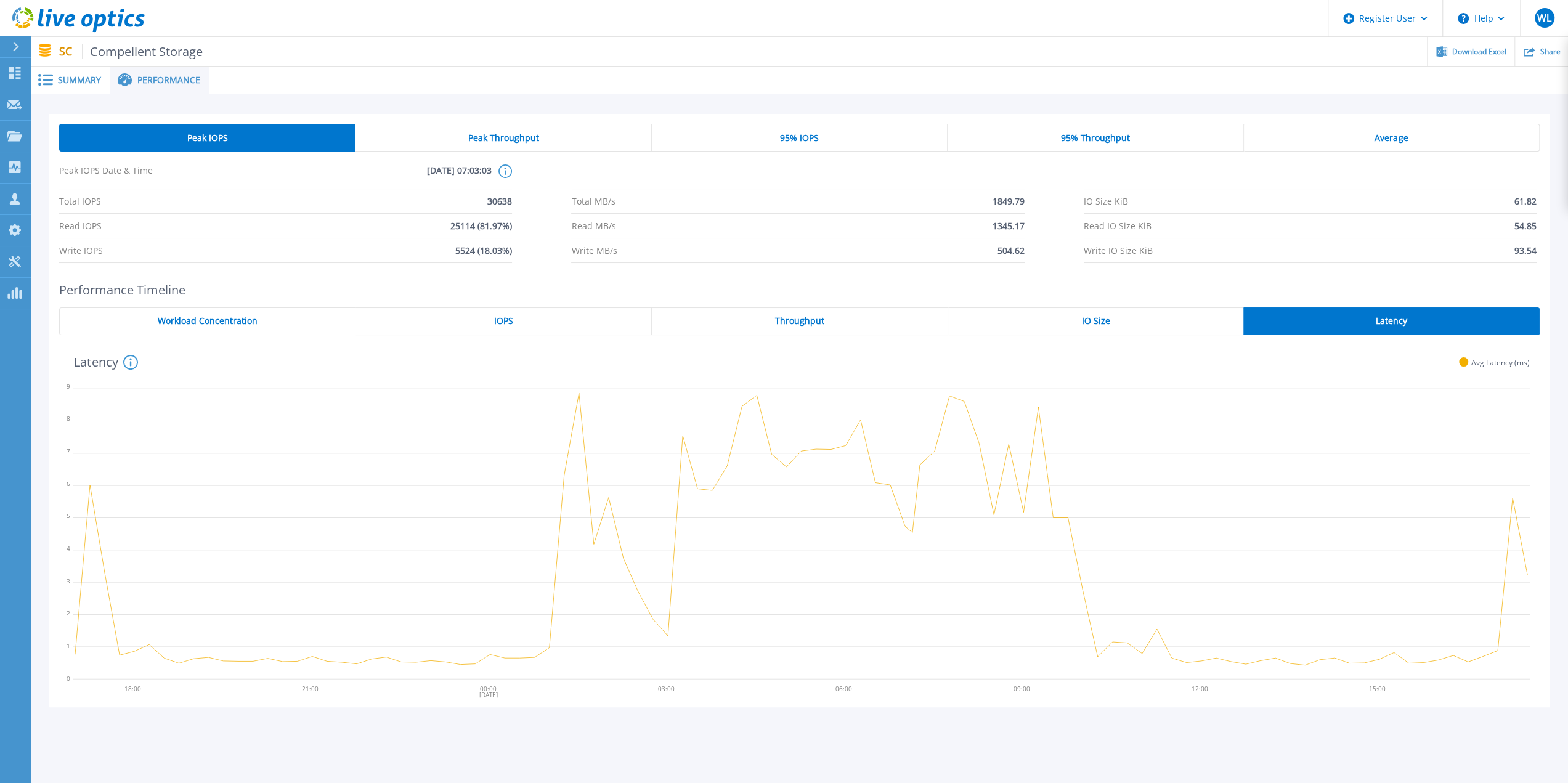
click at [87, 83] on span "Summary" at bounding box center [80, 80] width 43 height 8
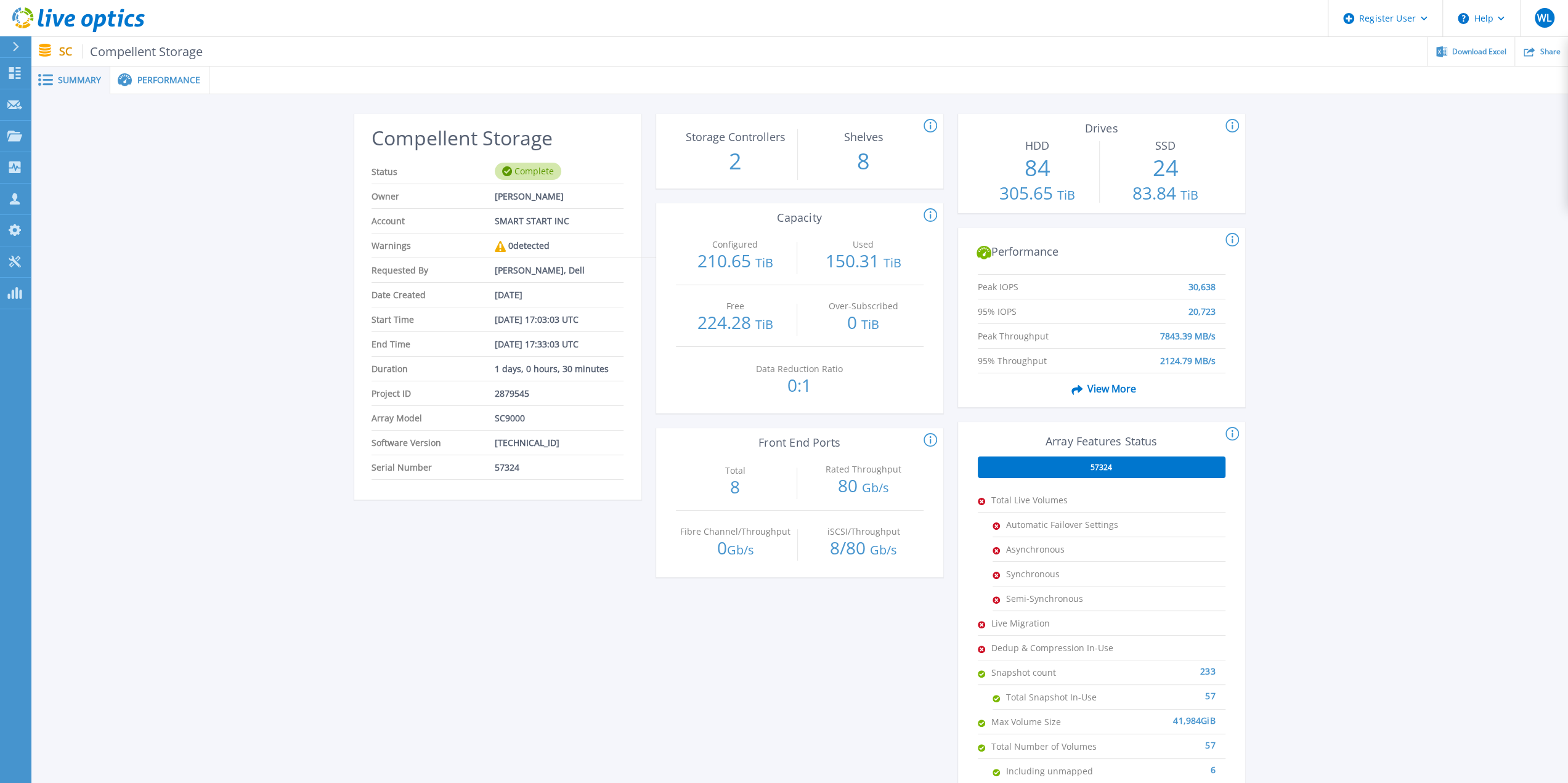
click at [177, 51] on span "Compellent Storage" at bounding box center [142, 51] width 121 height 14
click at [1538, 50] on div "Share" at bounding box center [1542, 51] width 53 height 29
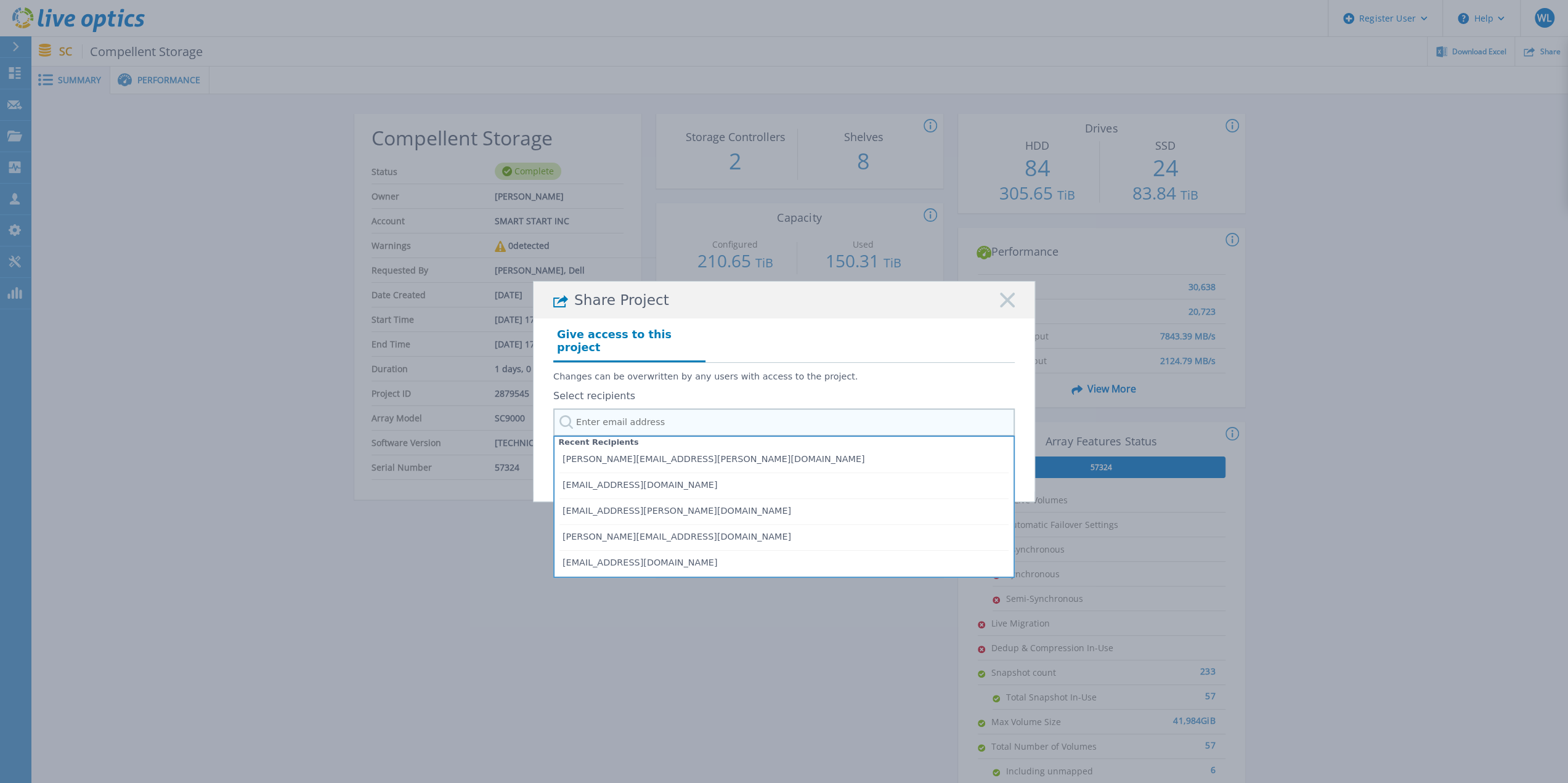
click at [655, 416] on input "text" at bounding box center [784, 422] width 461 height 28
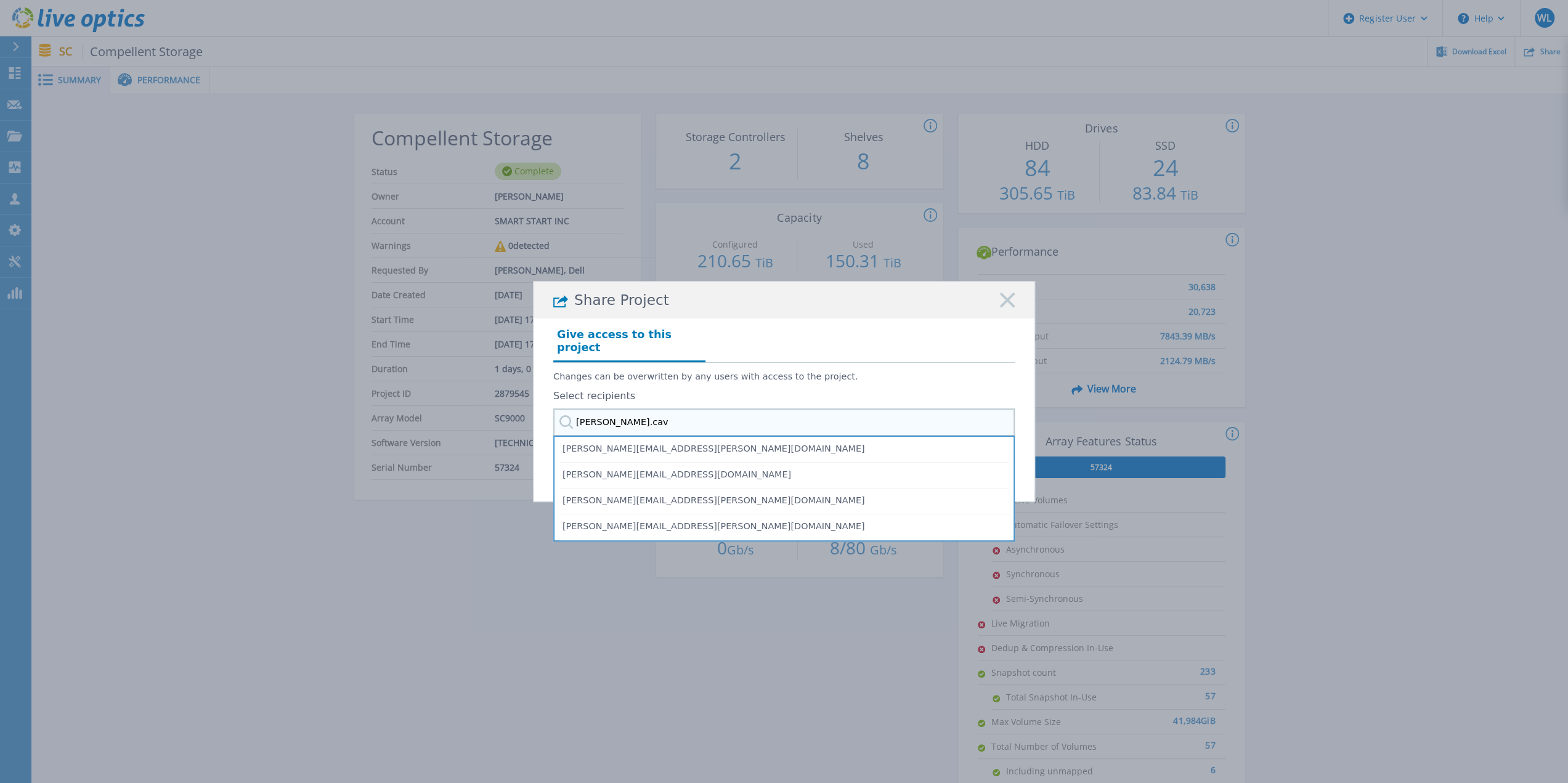
type input "todd.cava"
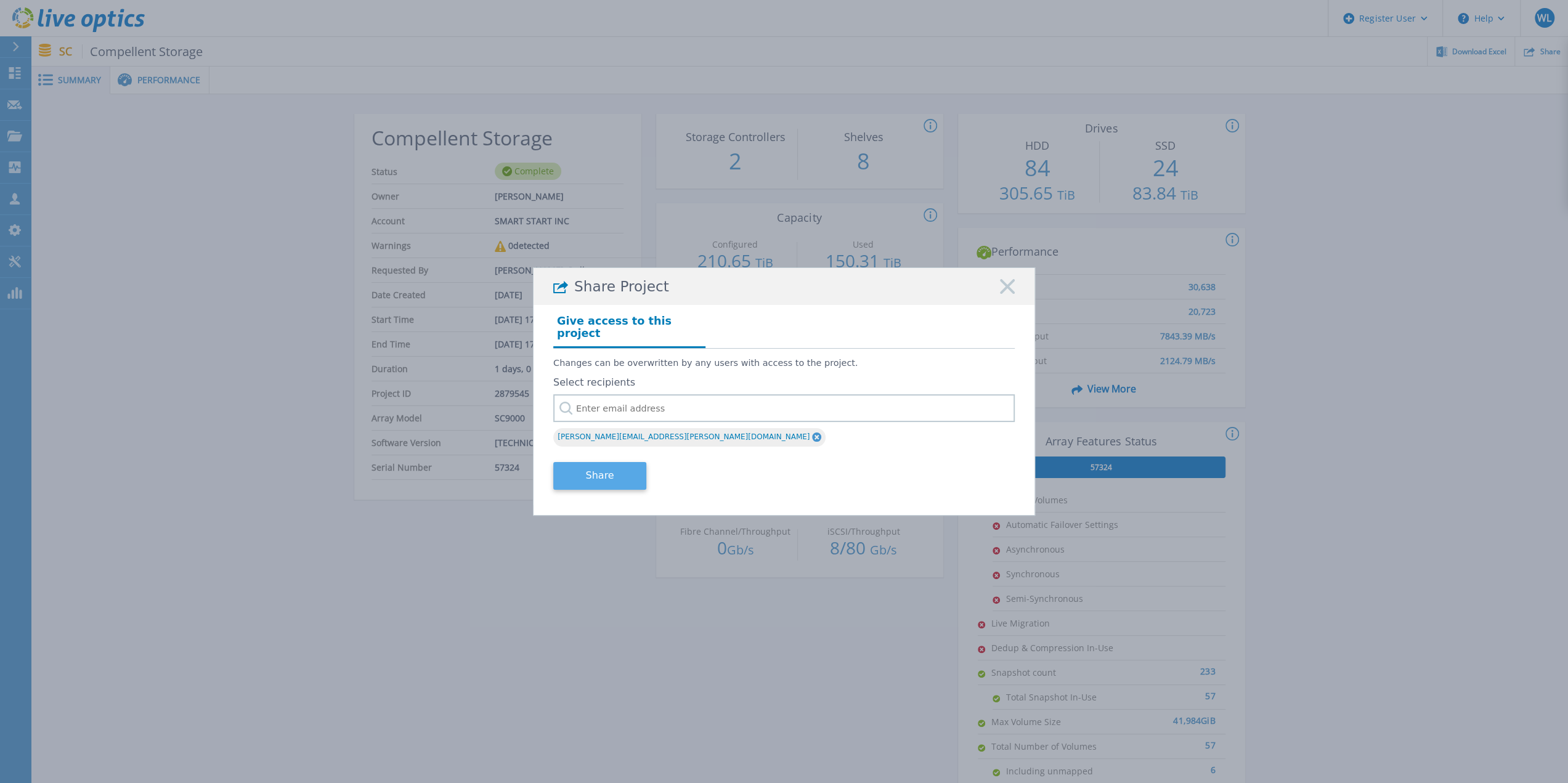
click at [612, 472] on button "Share" at bounding box center [600, 476] width 93 height 28
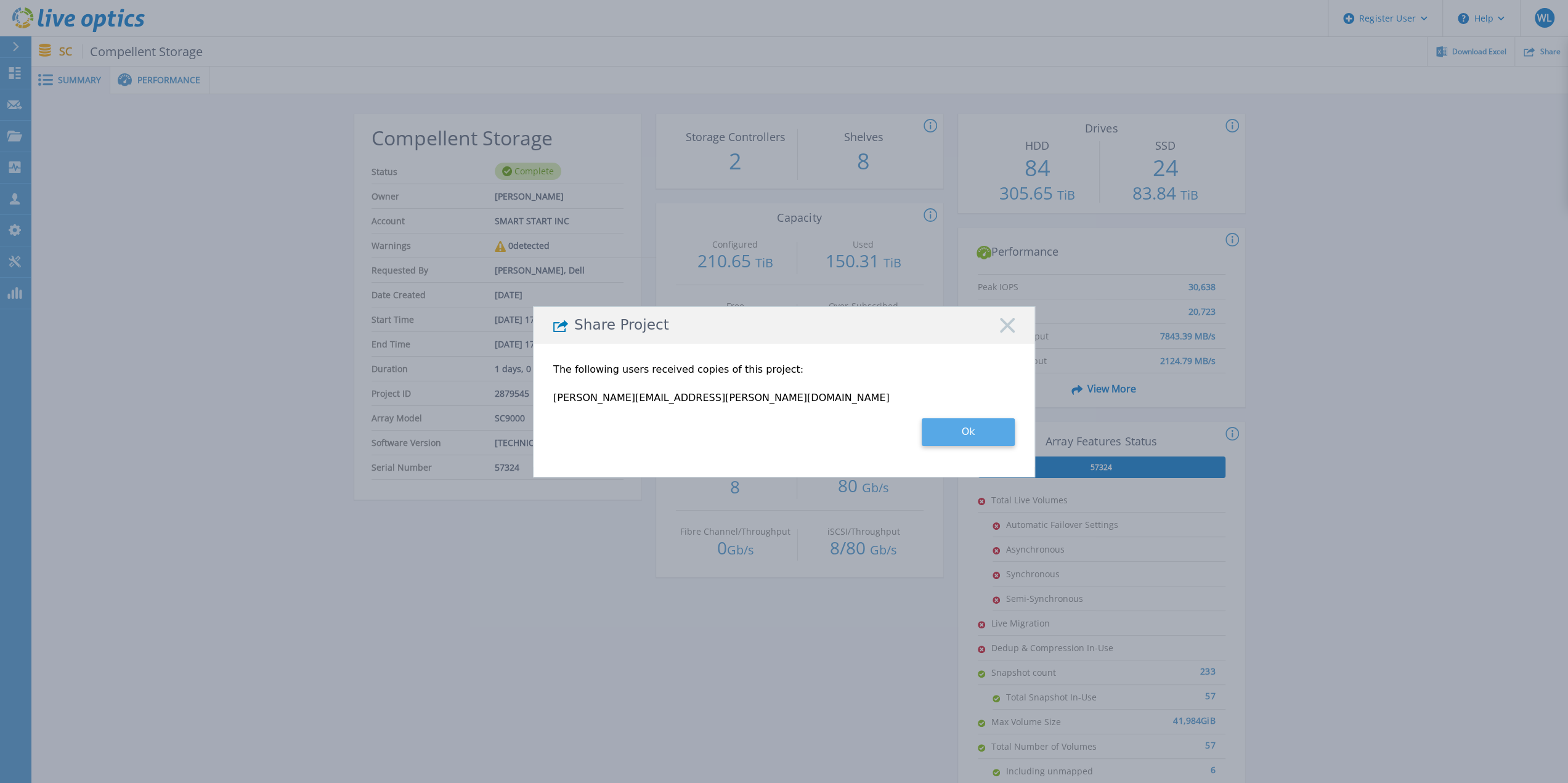
click at [971, 433] on button "Ok" at bounding box center [968, 432] width 93 height 28
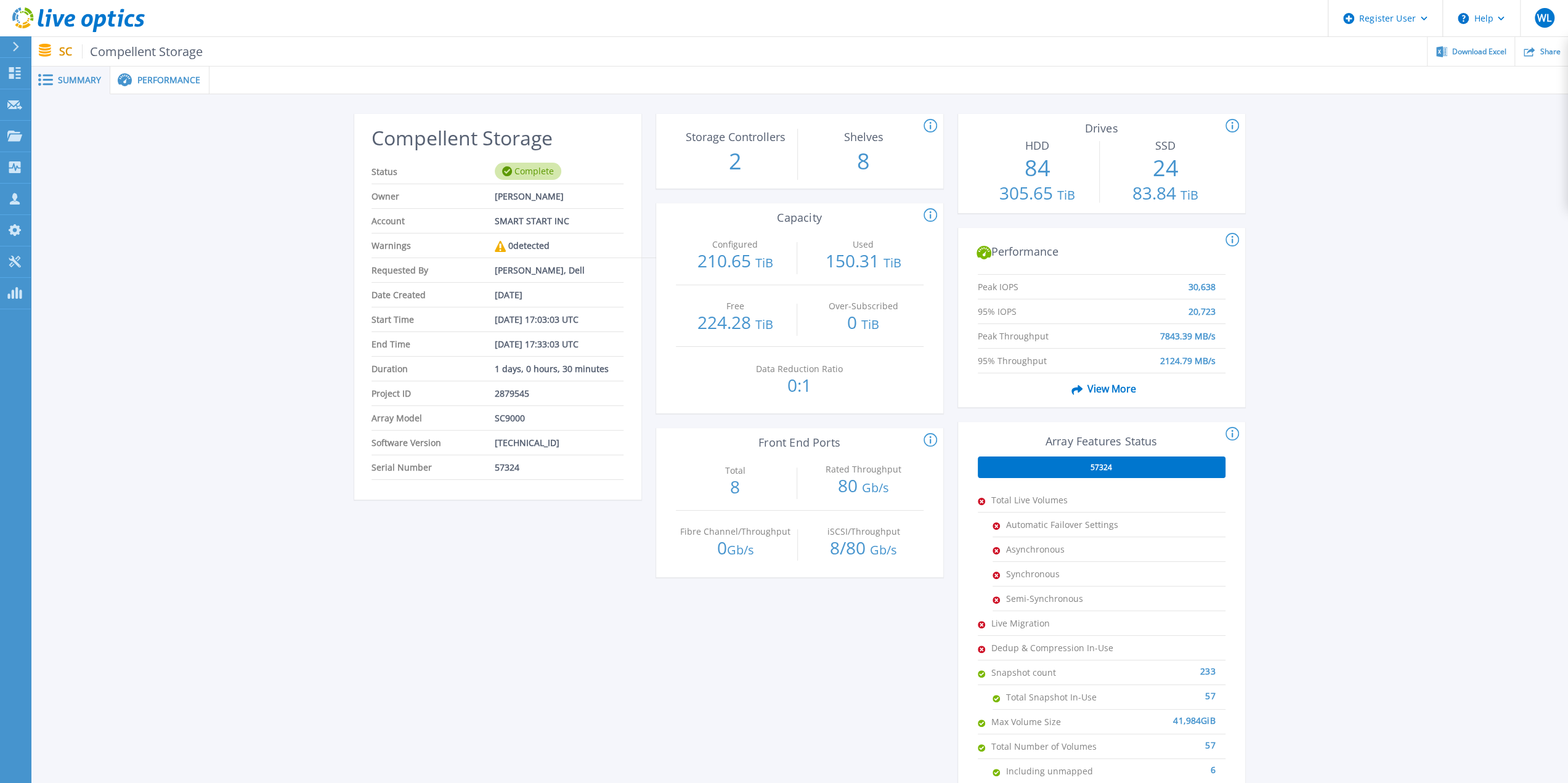
click at [162, 77] on span "Performance" at bounding box center [169, 80] width 63 height 8
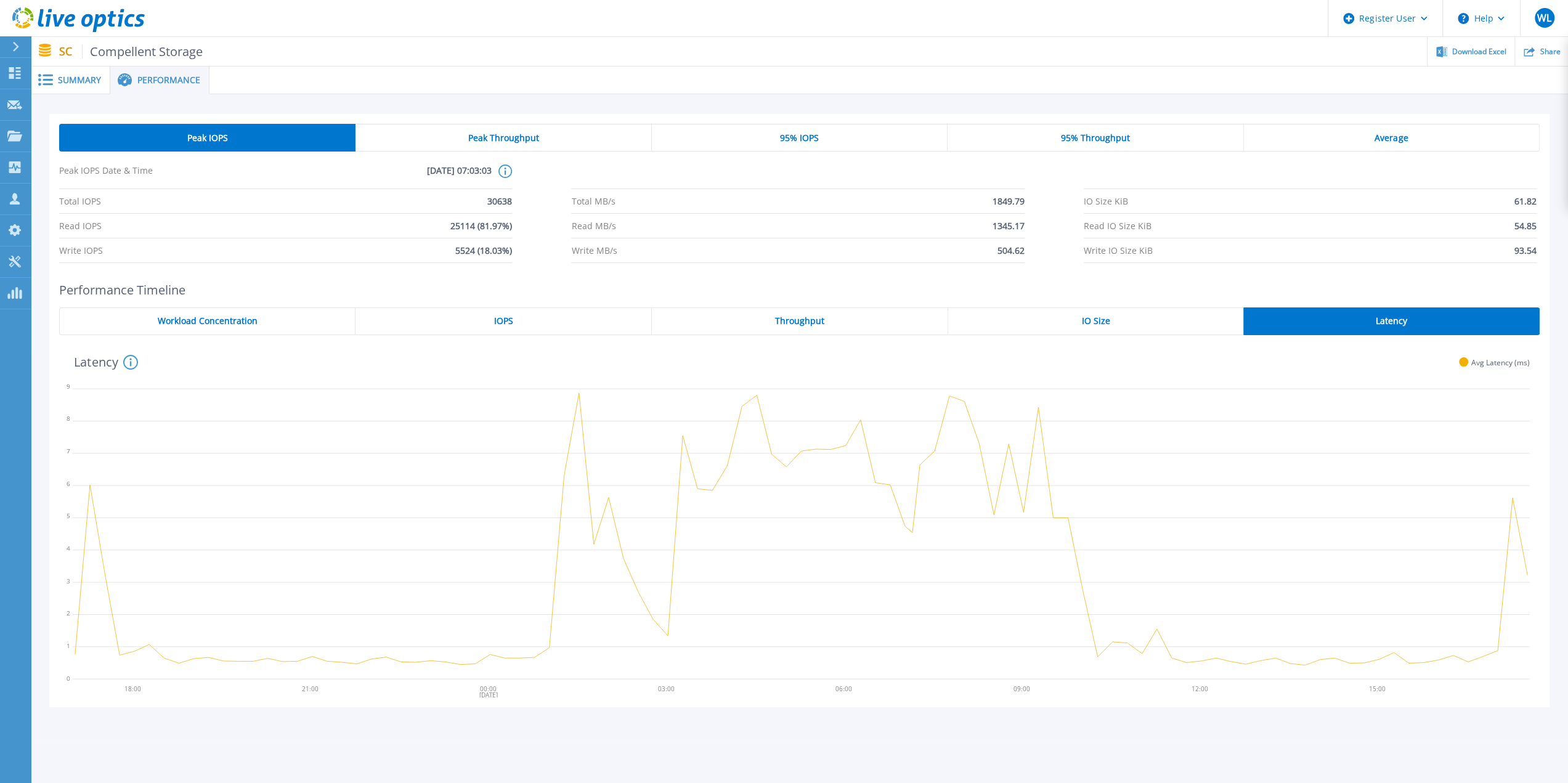
click at [1090, 318] on span "IO Size" at bounding box center [1095, 321] width 28 height 10
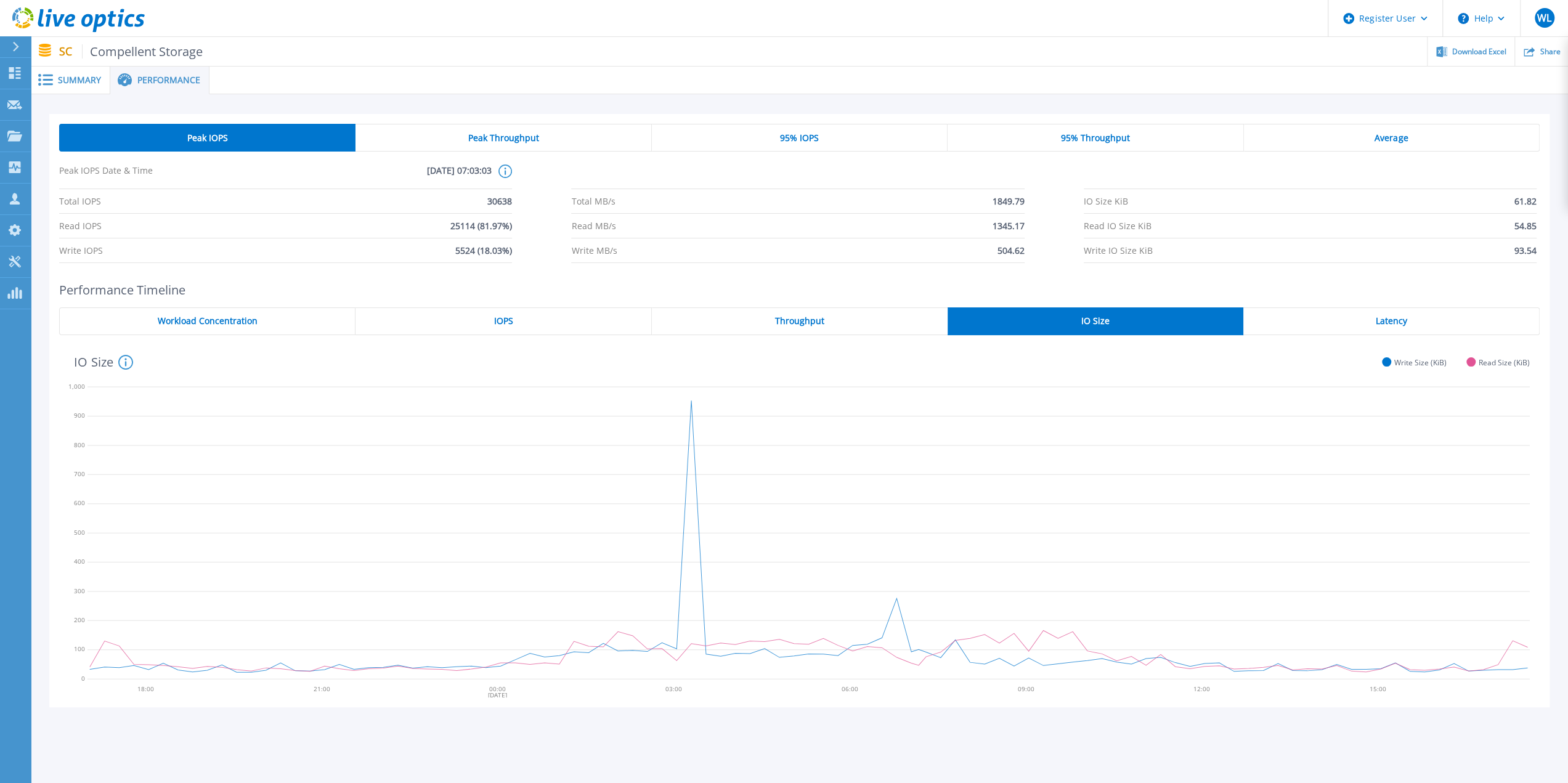
click at [793, 322] on span "Throughput" at bounding box center [800, 321] width 49 height 10
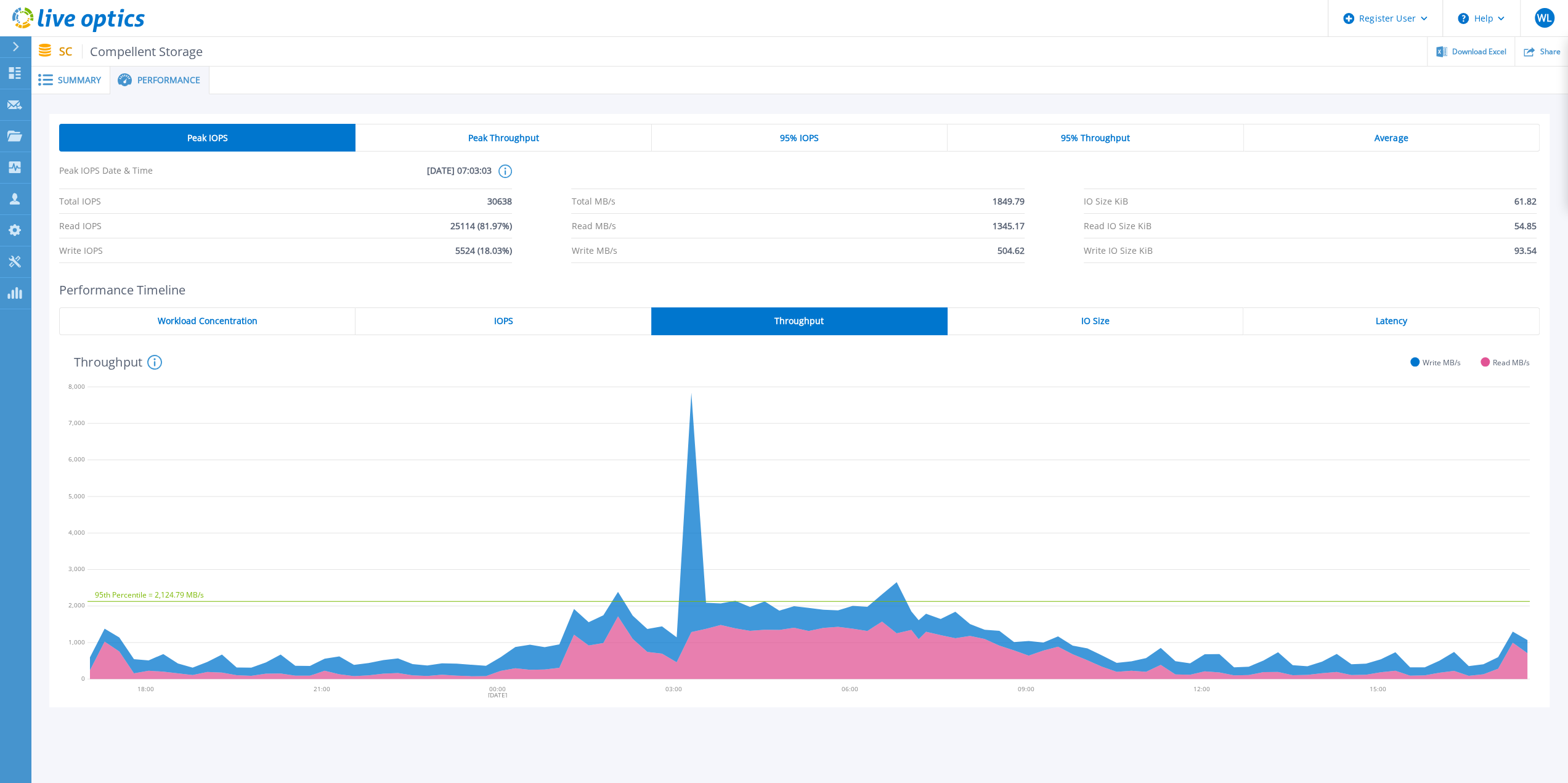
click at [528, 327] on div "IOPS" at bounding box center [503, 321] width 295 height 28
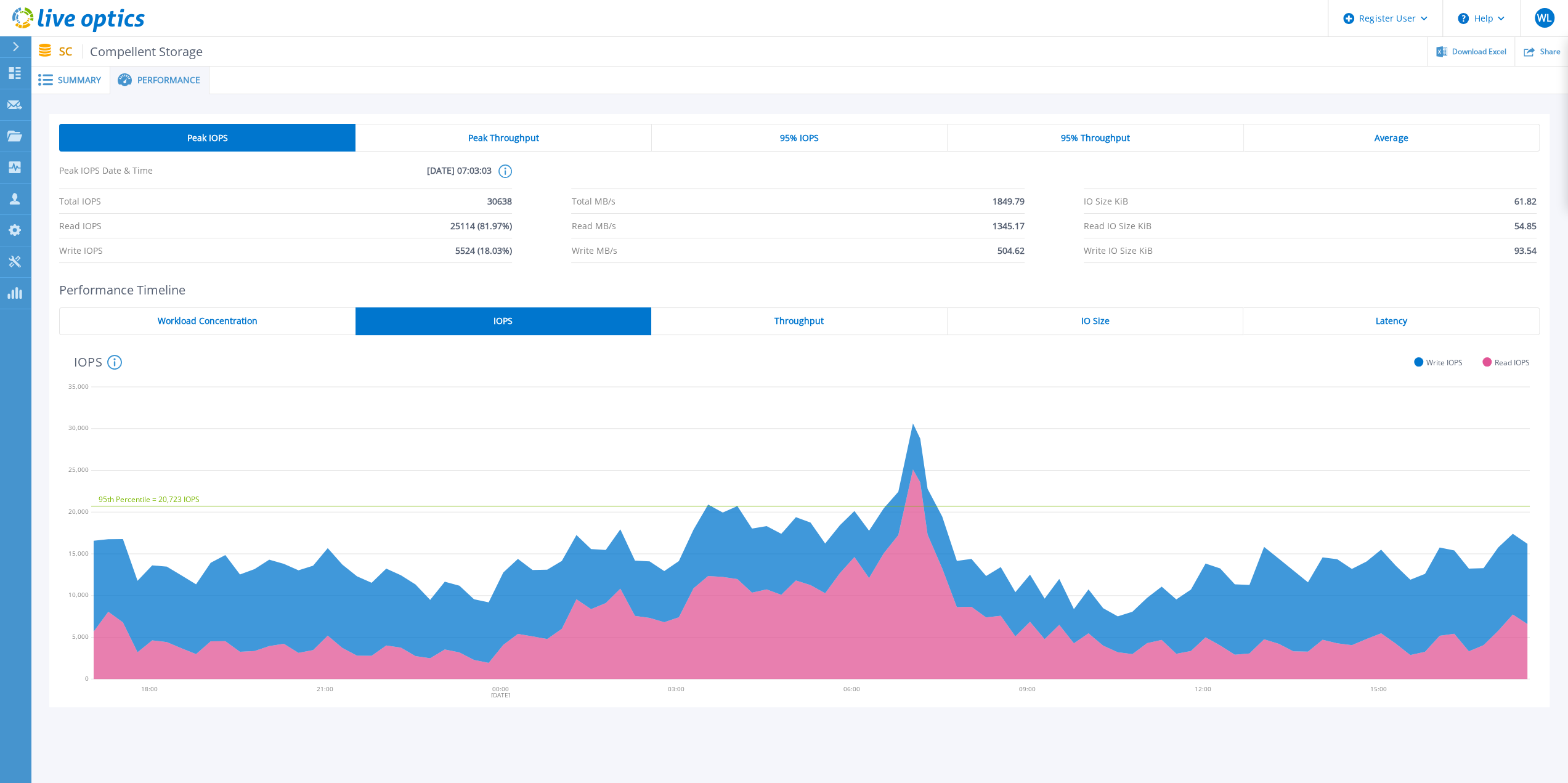
click at [179, 325] on span "Workload Concentration" at bounding box center [207, 321] width 100 height 10
